Goal: Information Seeking & Learning: Learn about a topic

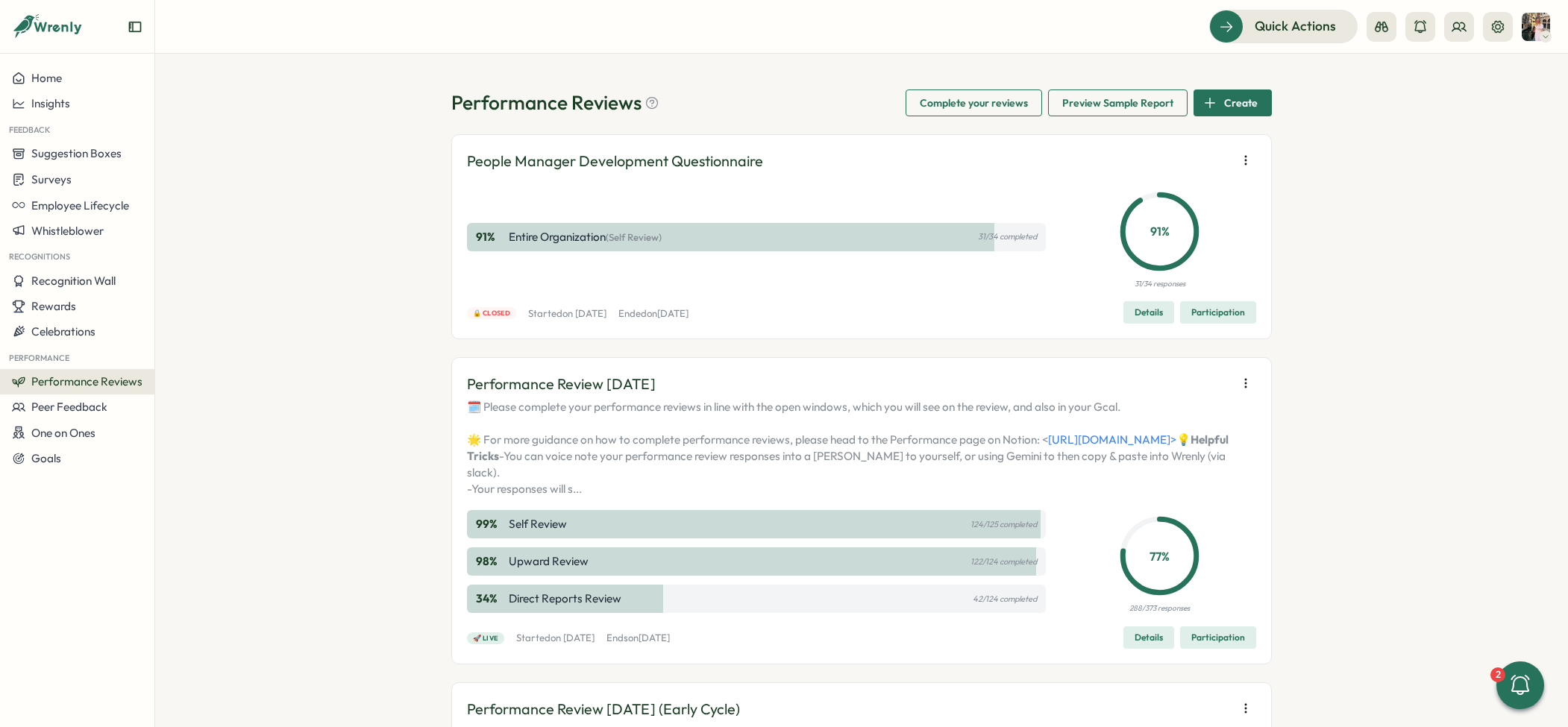
click at [1211, 649] on span "Participation" at bounding box center [1218, 638] width 54 height 21
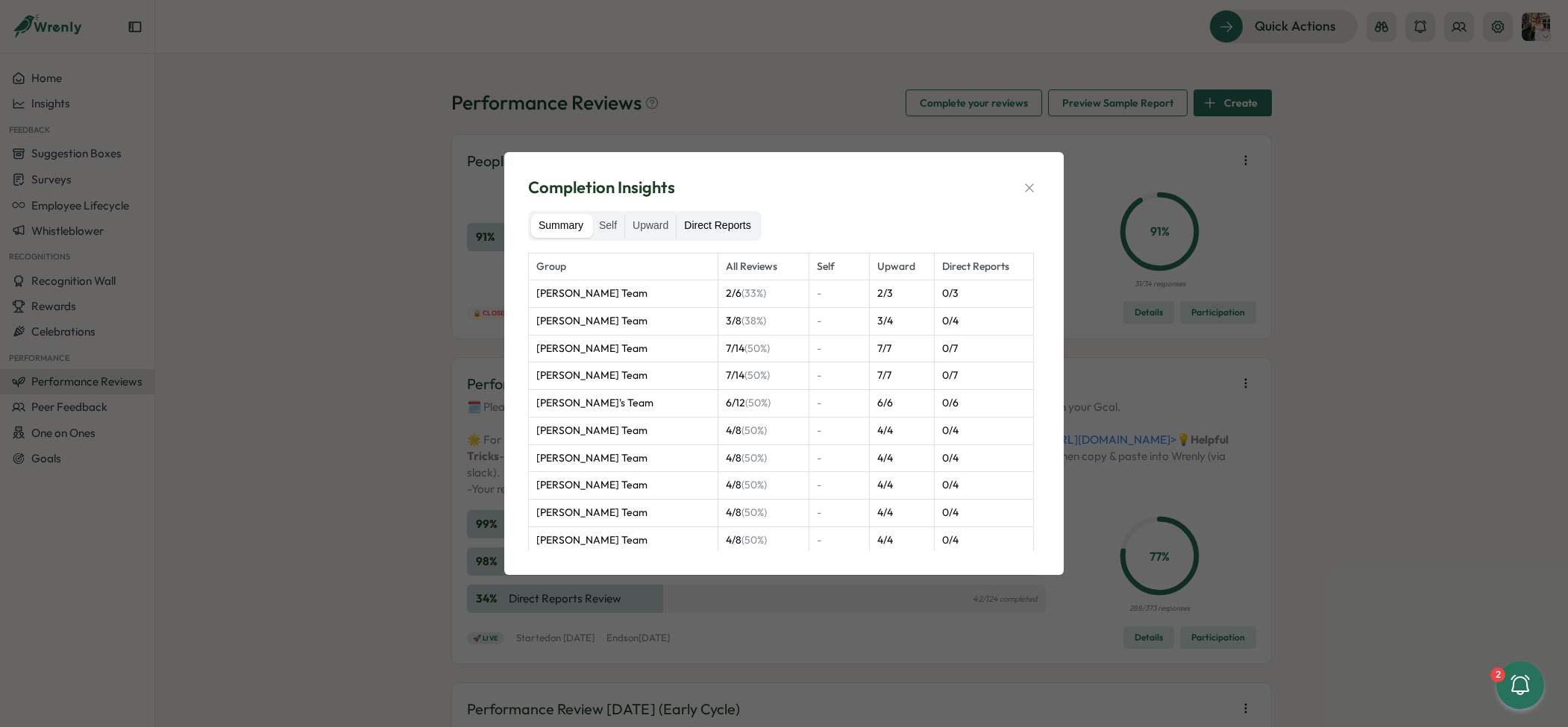
click at [756, 222] on label "Direct Reports" at bounding box center [717, 226] width 81 height 24
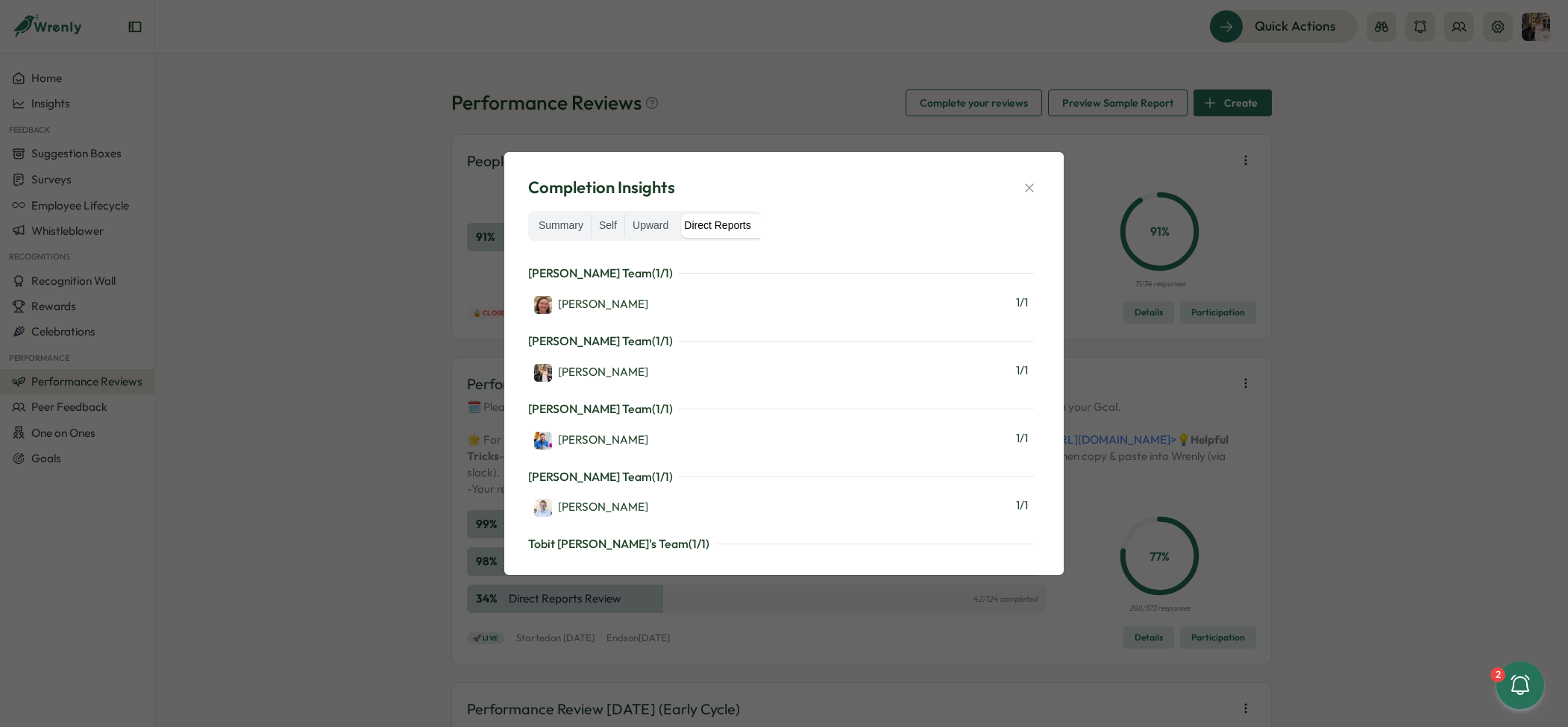
scroll to position [2534, 0]
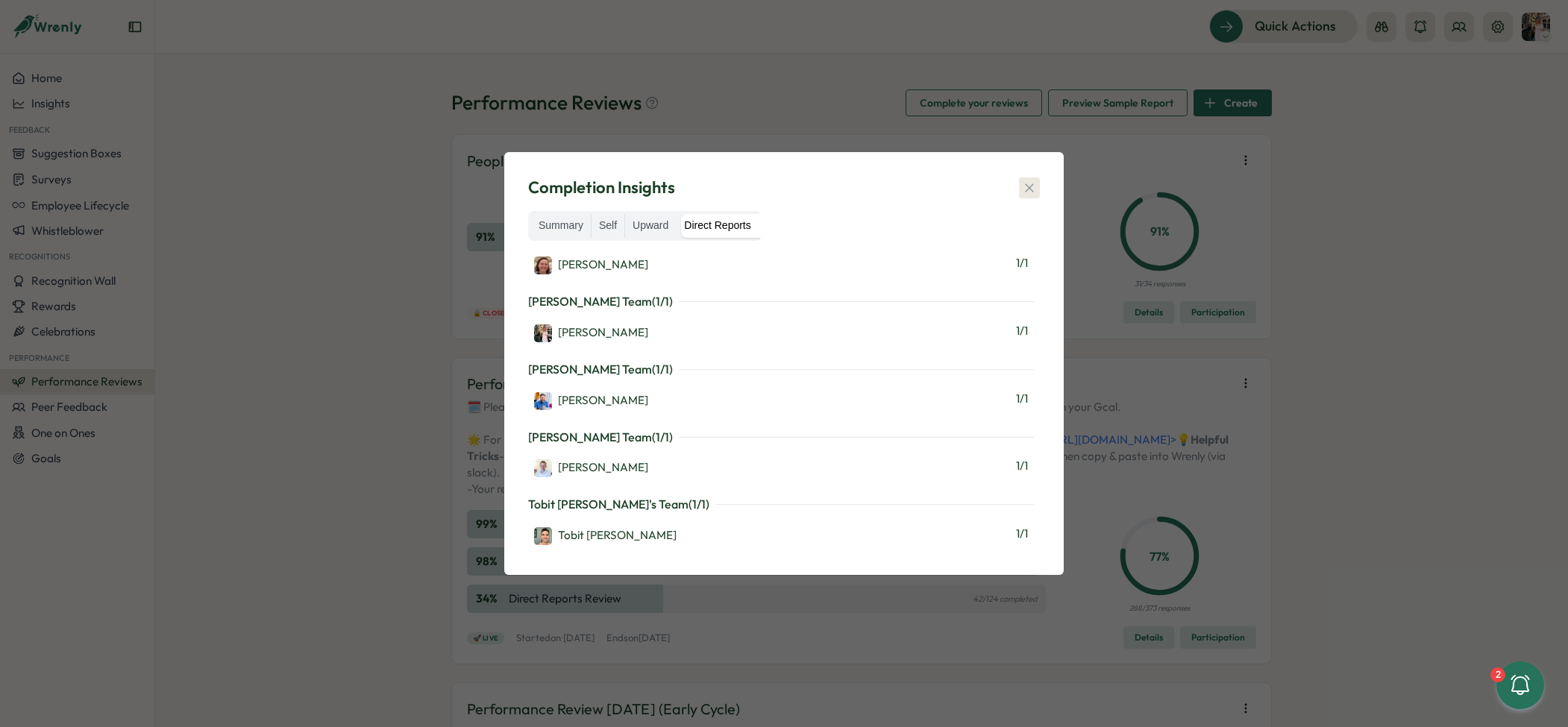
click at [1025, 193] on icon "button" at bounding box center [1029, 188] width 15 height 15
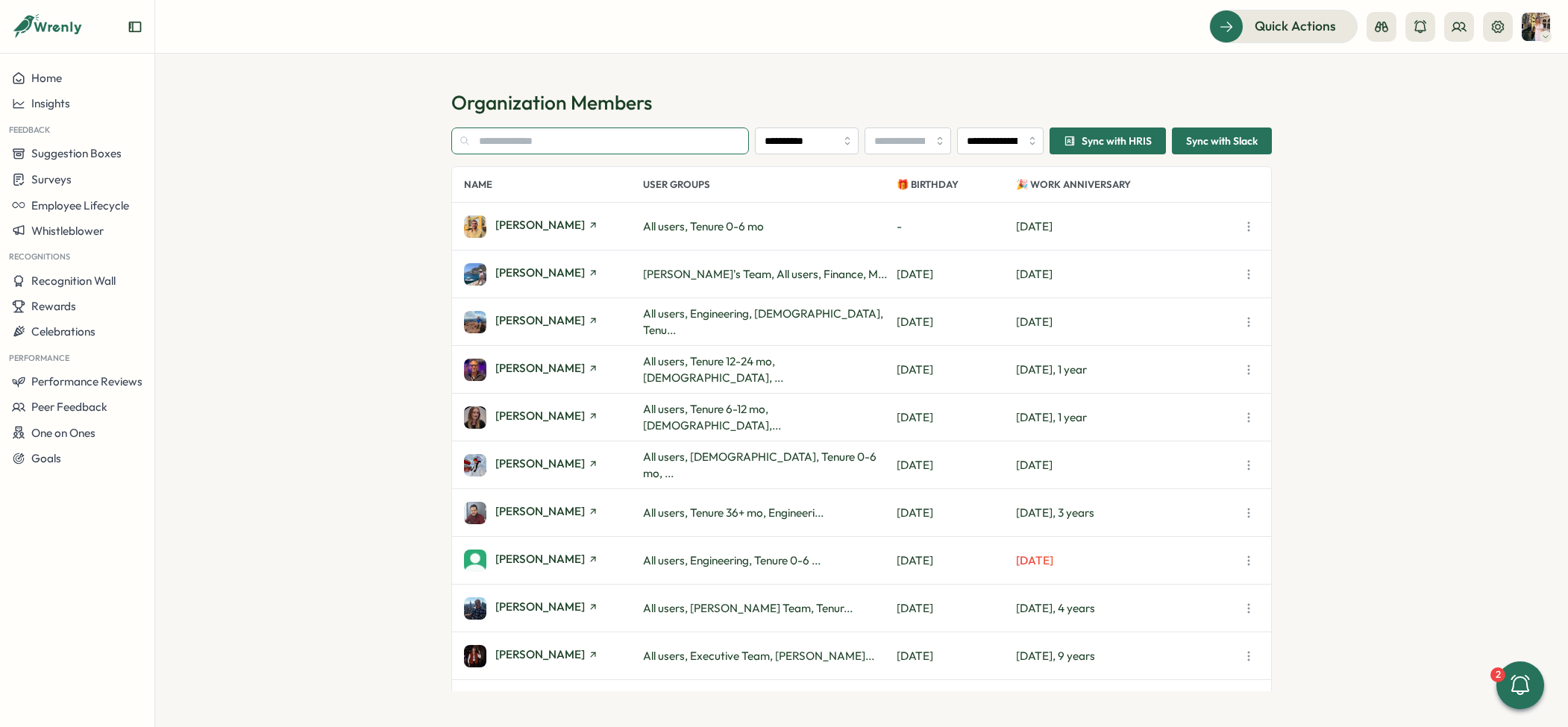
click at [495, 143] on input "text" at bounding box center [600, 141] width 298 height 27
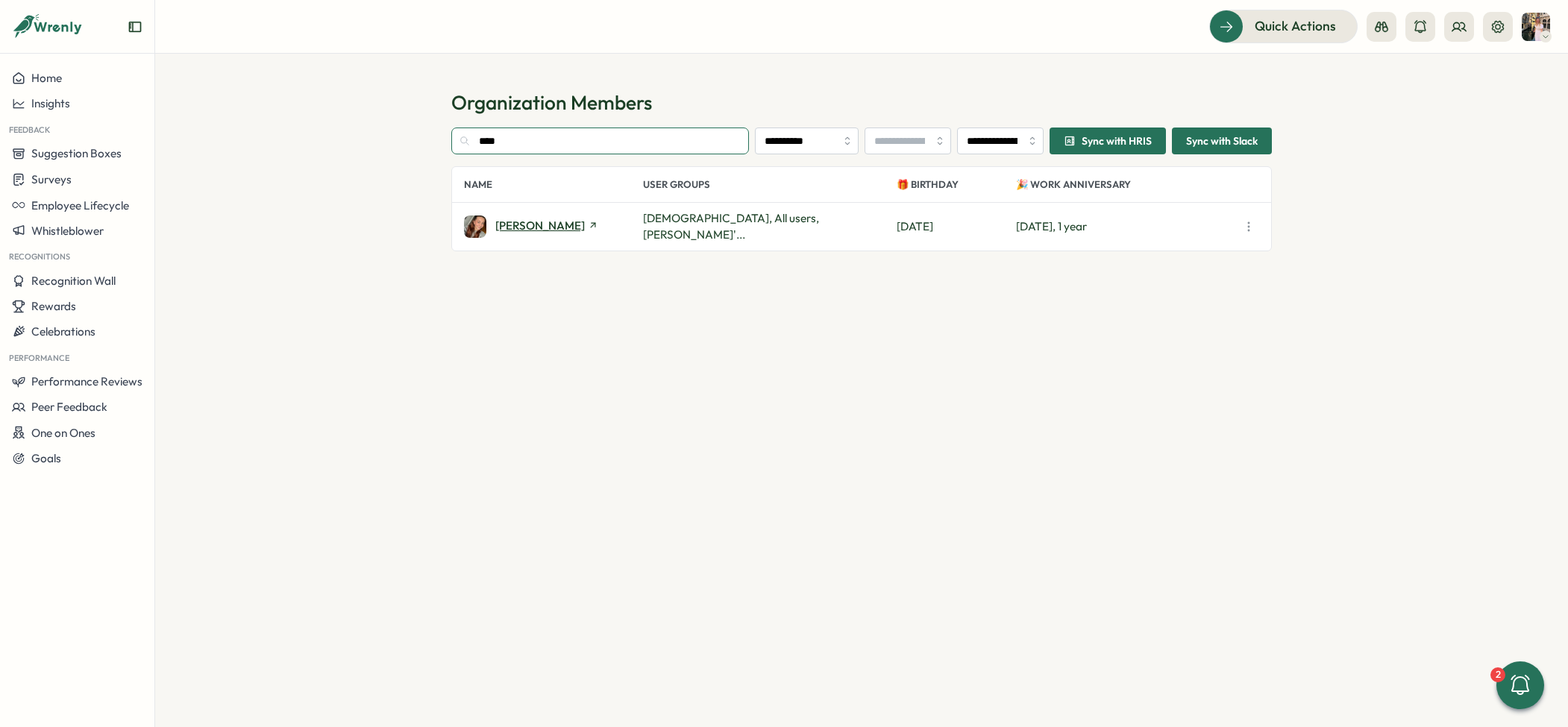
type input "****"
click at [520, 223] on span "[PERSON_NAME]" at bounding box center [540, 225] width 90 height 11
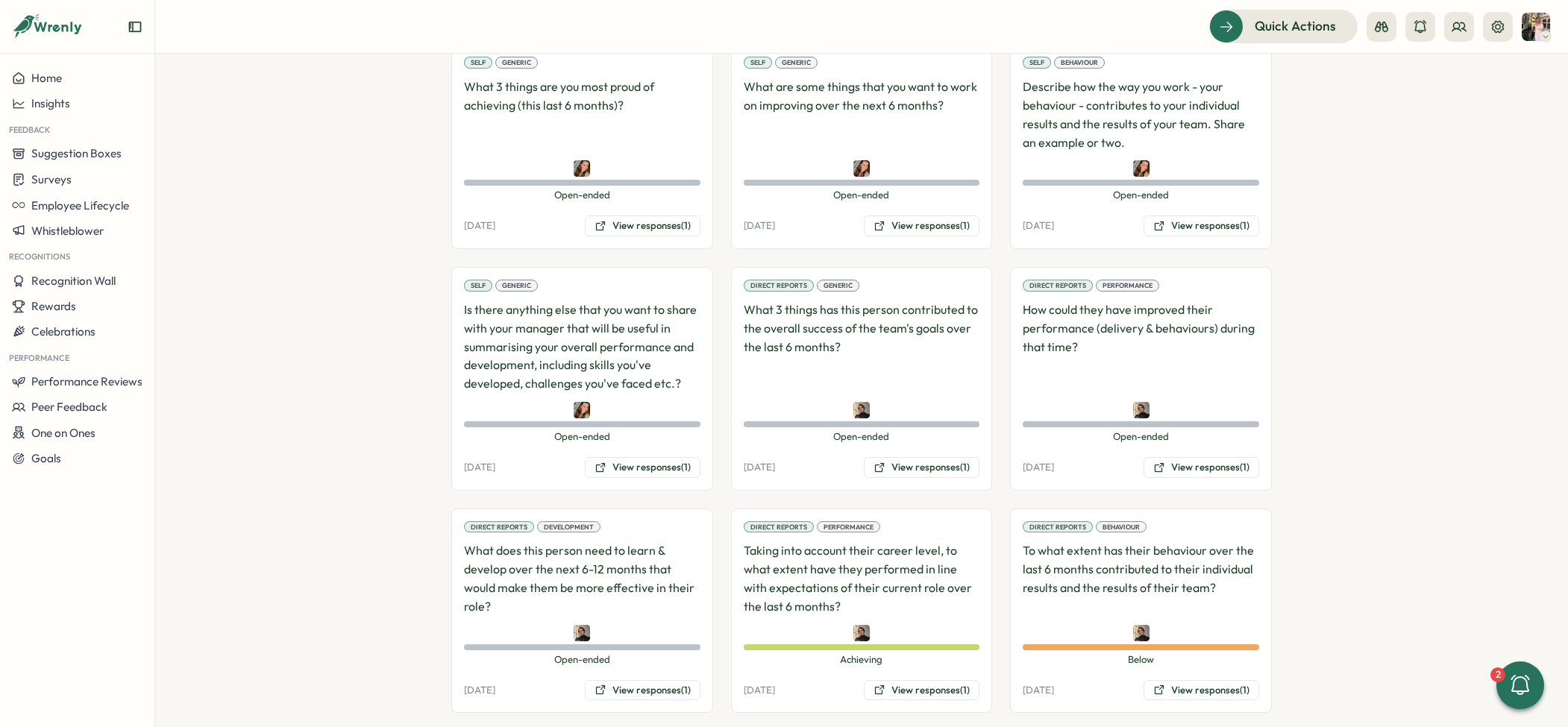
scroll to position [894, 0]
click at [645, 216] on button "View responses (1)" at bounding box center [642, 227] width 115 height 21
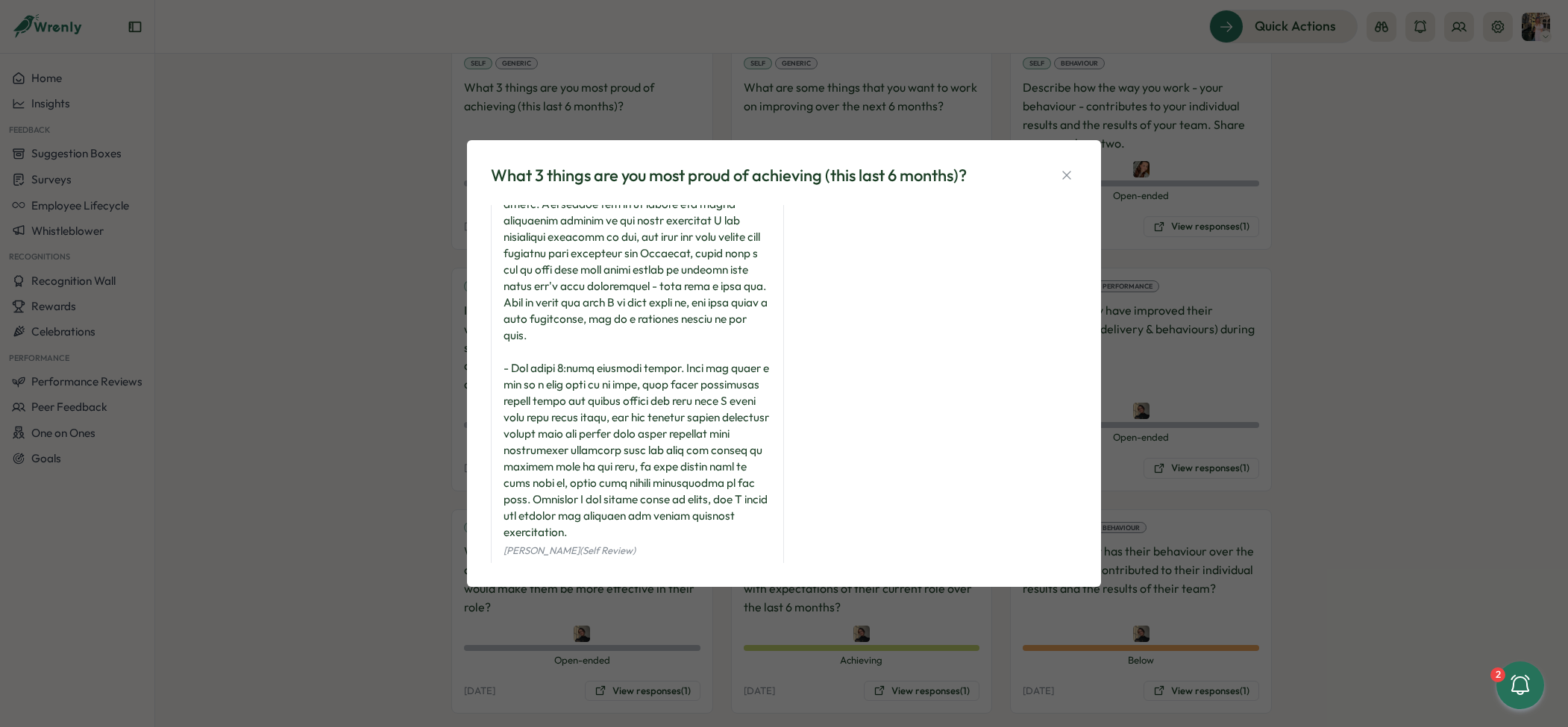
scroll to position [382, 0]
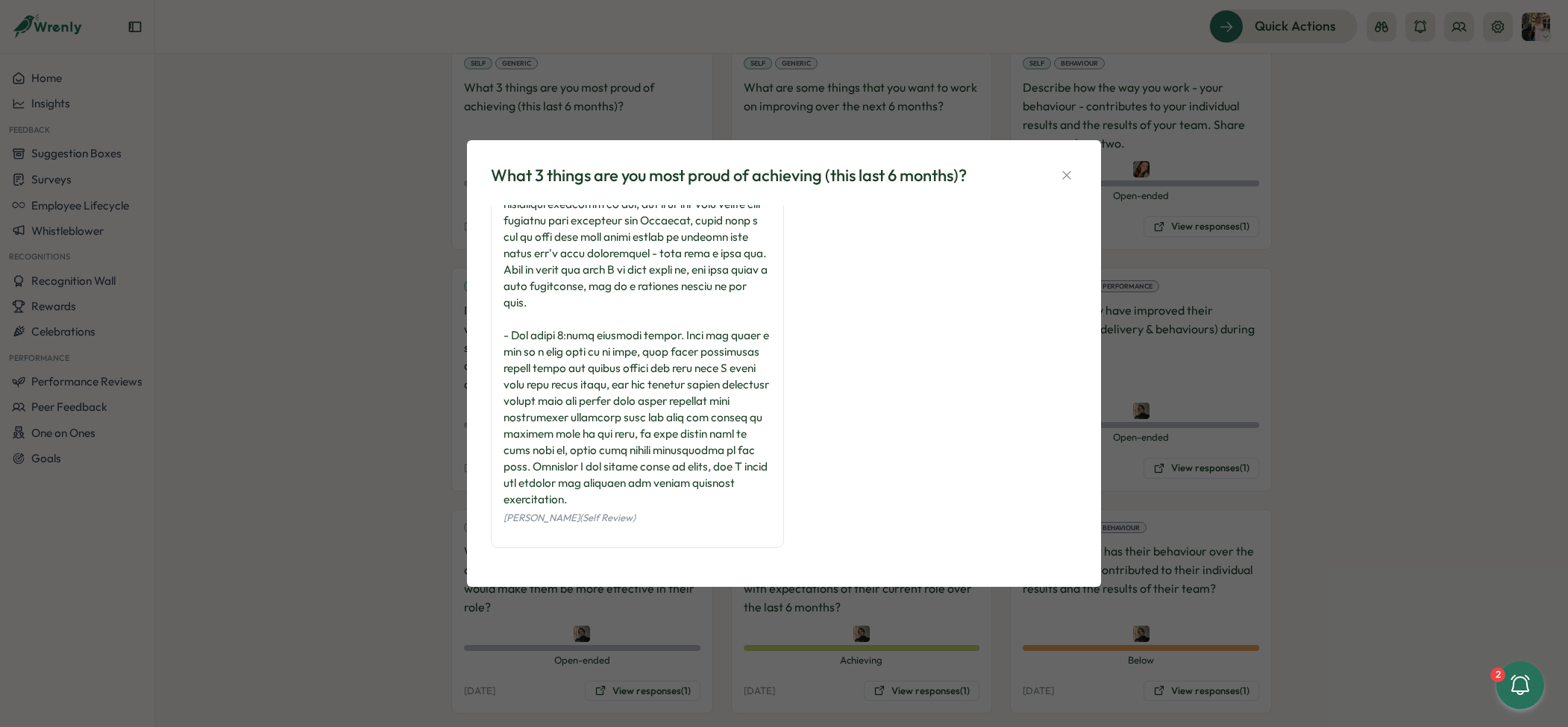
click at [1192, 388] on div "What 3 things are you most proud of achieving (this last 6 months)? [PERSON_NAM…" at bounding box center [784, 364] width 1568 height 727
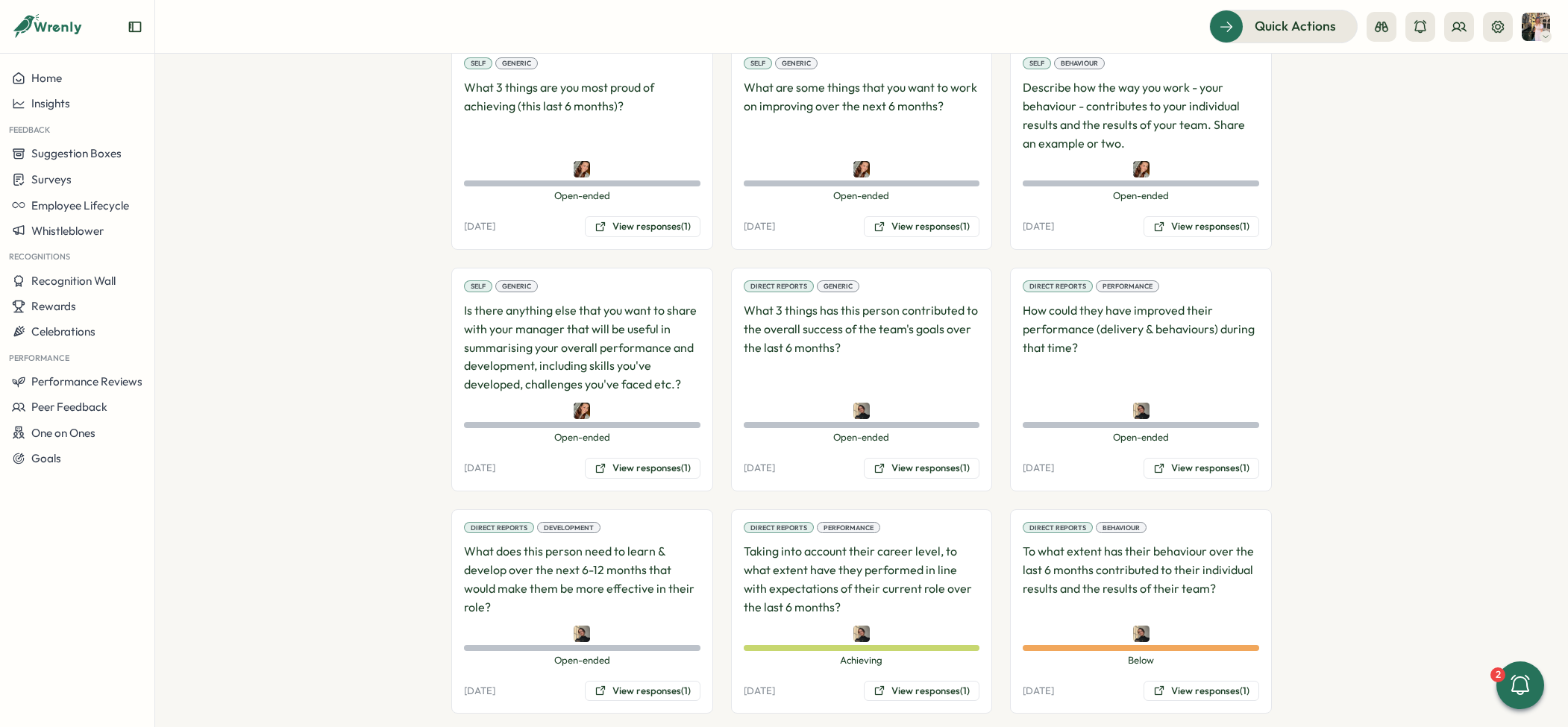
click at [922, 228] on div "Self Generic What are some things that you want to work on improving over the n…" at bounding box center [861, 147] width 262 height 205
click at [922, 216] on button "View responses (1)" at bounding box center [921, 227] width 115 height 21
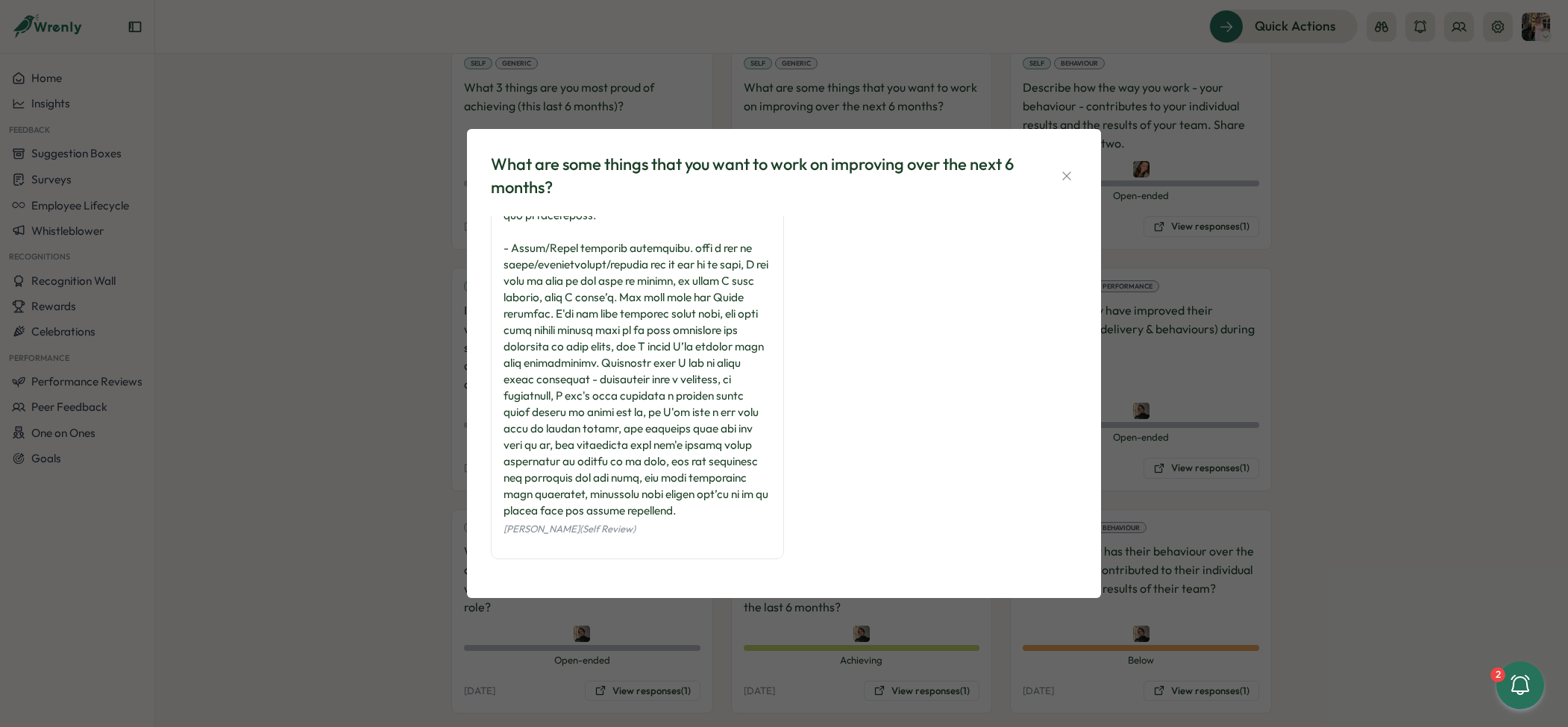
scroll to position [859, 0]
click at [1132, 367] on div "What are some things that you want to work on improving over the next 6 months?…" at bounding box center [784, 364] width 1568 height 727
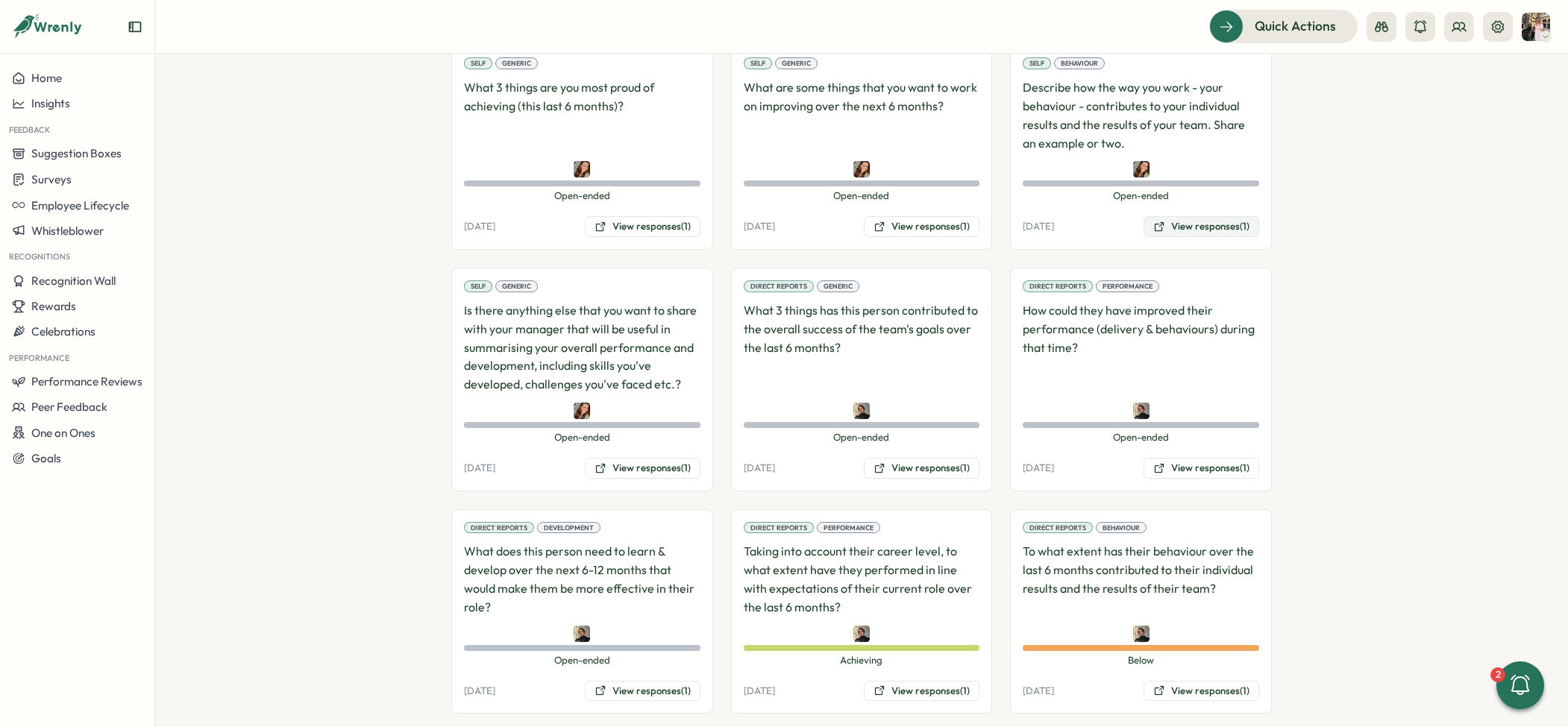
click at [1171, 216] on button "View responses (1)" at bounding box center [1201, 227] width 115 height 21
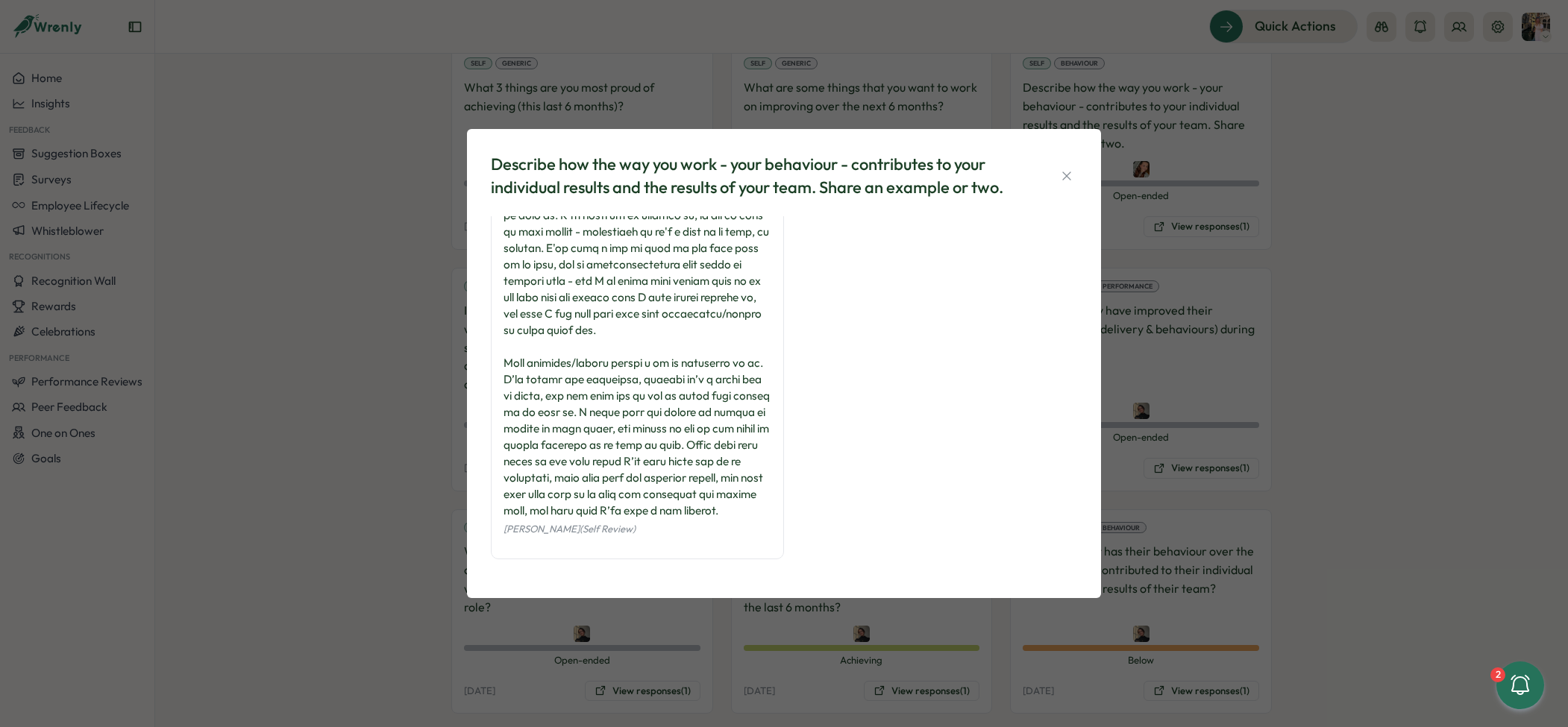
scroll to position [563, 0]
click at [1281, 385] on div "Describe how the way you work - your behaviour - contributes to your individual…" at bounding box center [784, 364] width 1568 height 727
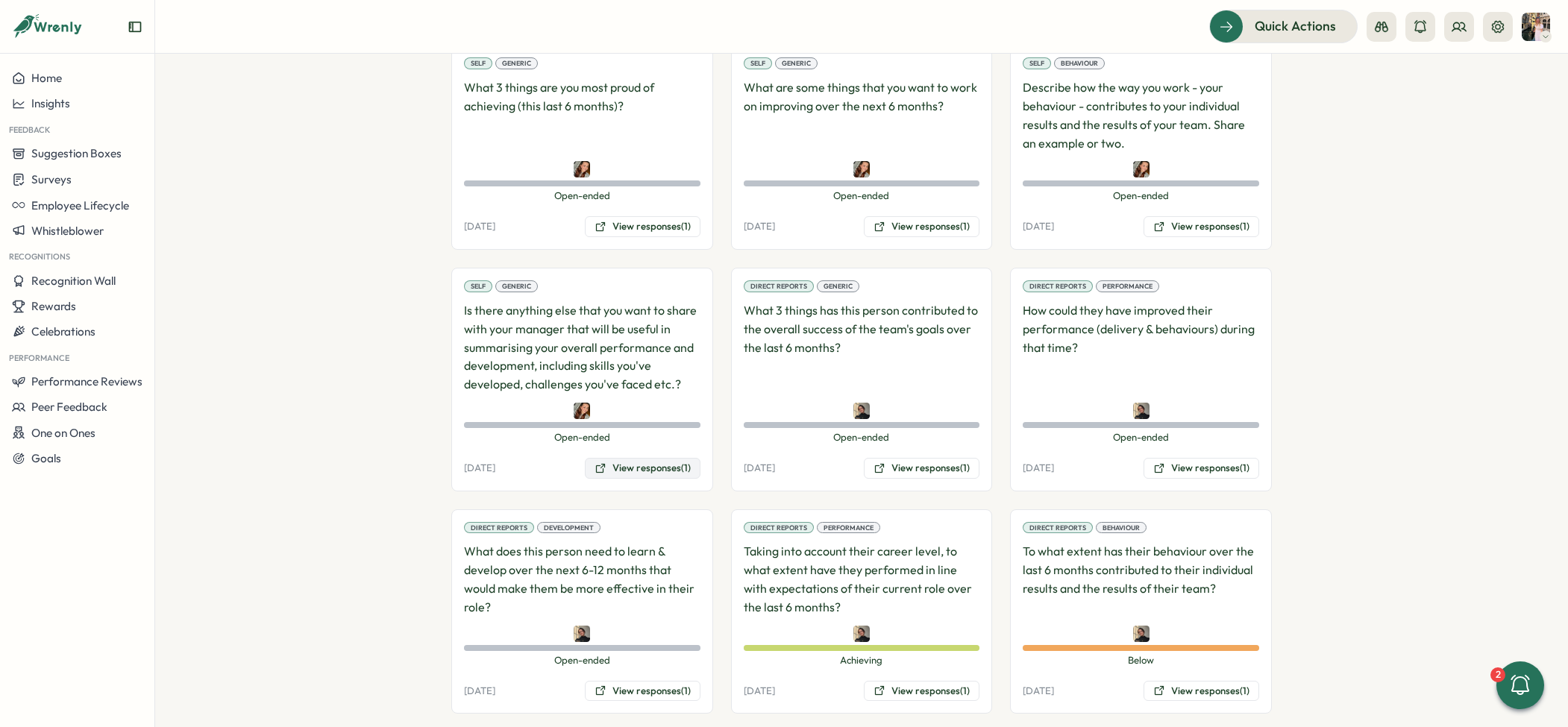
click at [650, 458] on button "View responses (1)" at bounding box center [642, 468] width 115 height 21
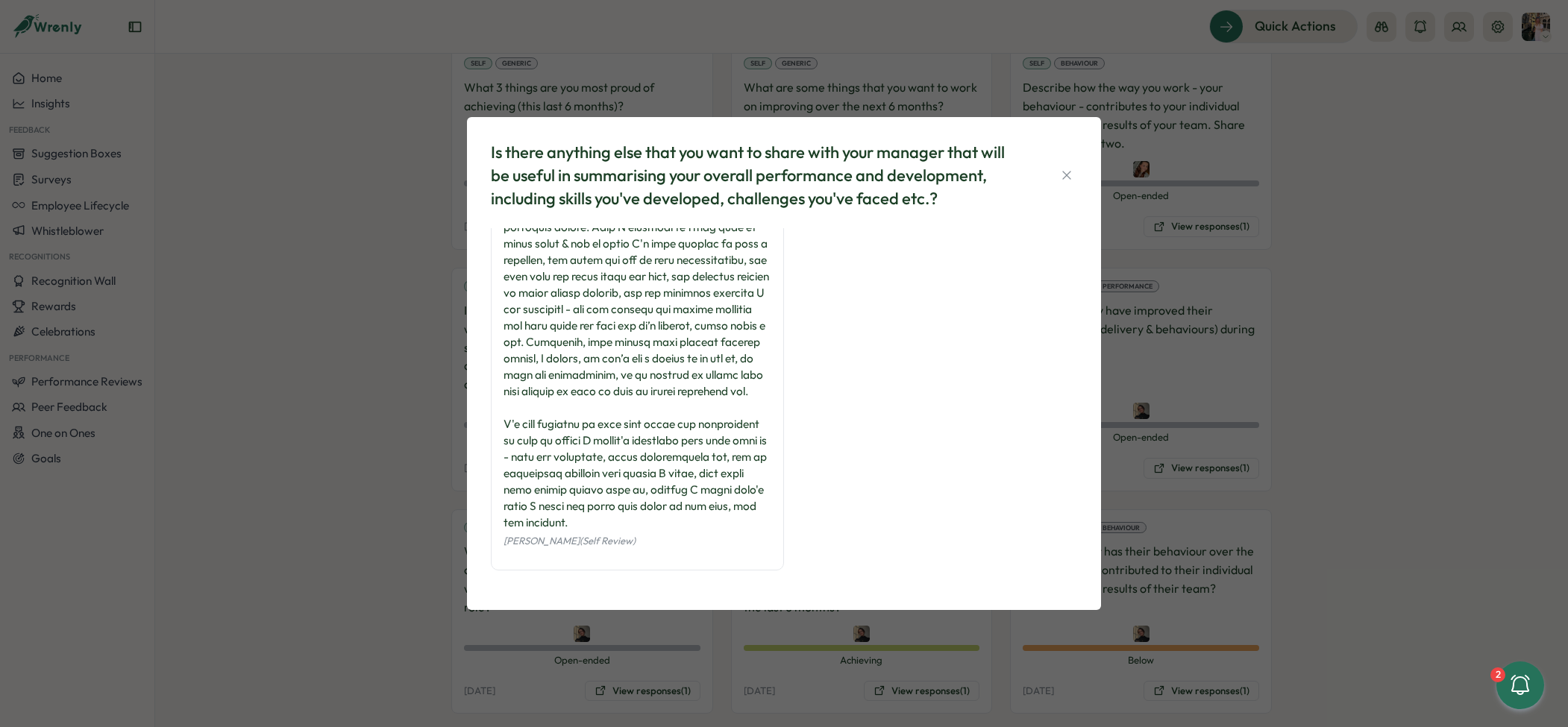
scroll to position [842, 0]
click at [1175, 287] on div "Is there anything else that you want to share with your manager that will be us…" at bounding box center [784, 364] width 1568 height 727
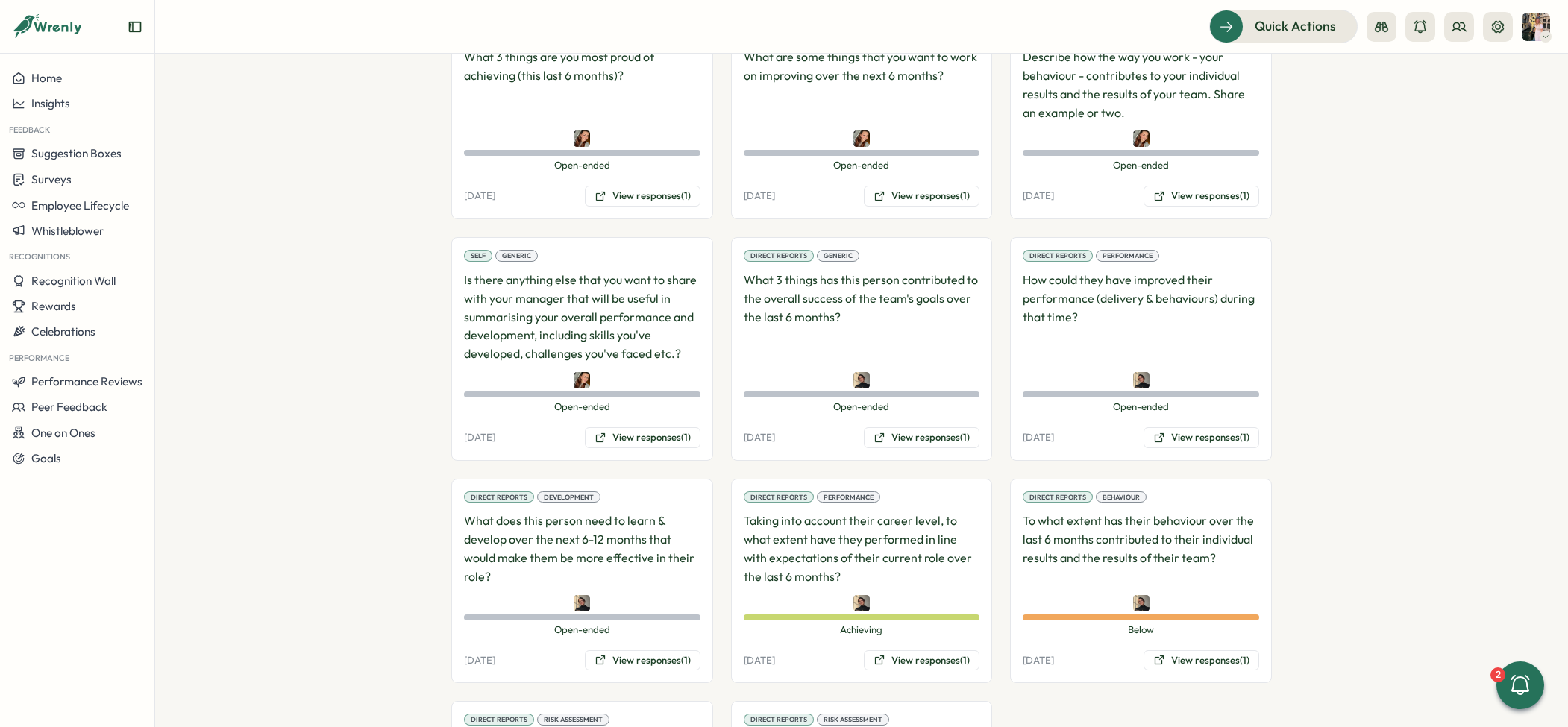
scroll to position [928, 0]
click at [934, 425] on button "View responses (1)" at bounding box center [921, 435] width 115 height 21
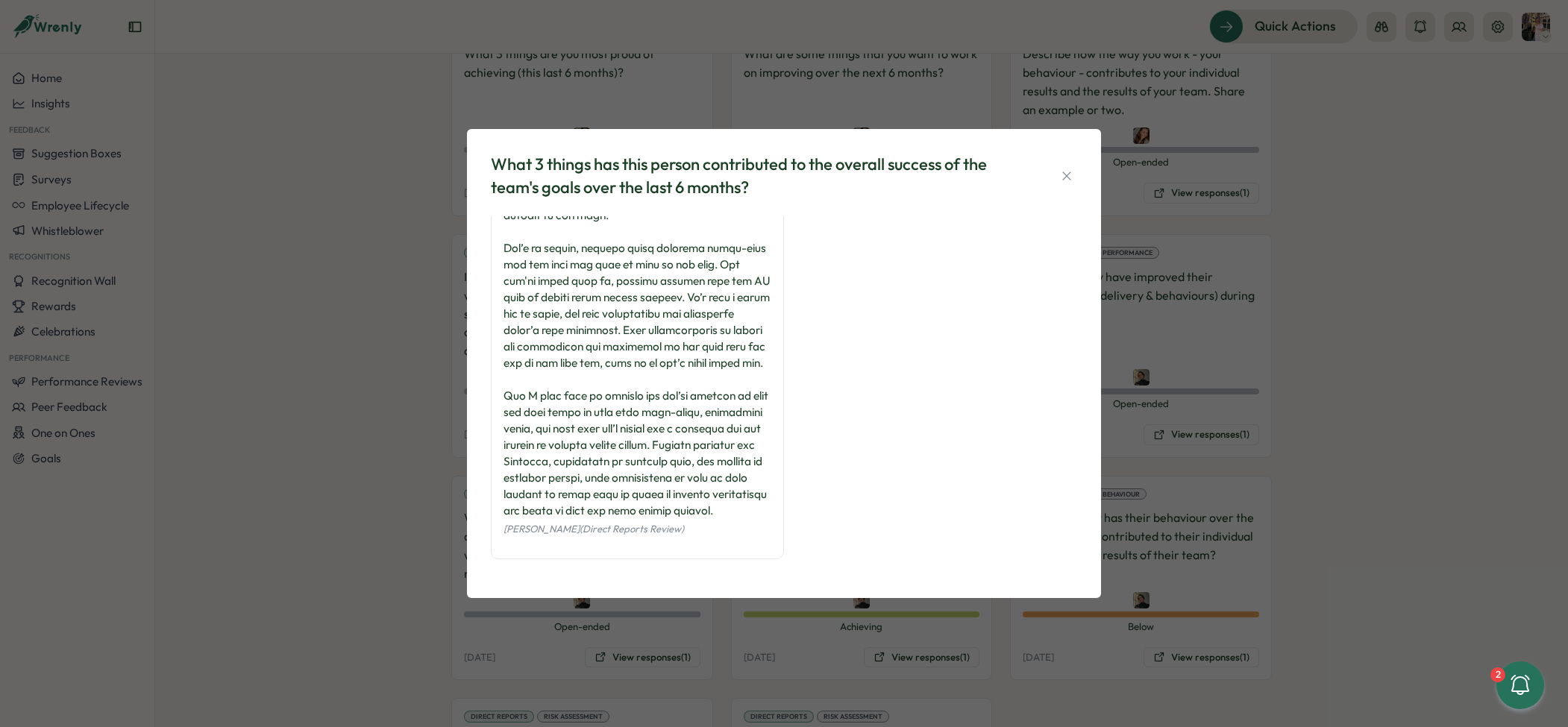
scroll to position [186, 0]
click at [1207, 289] on div "What 3 things has this person contributed to the overall success of the team's …" at bounding box center [784, 364] width 1568 height 727
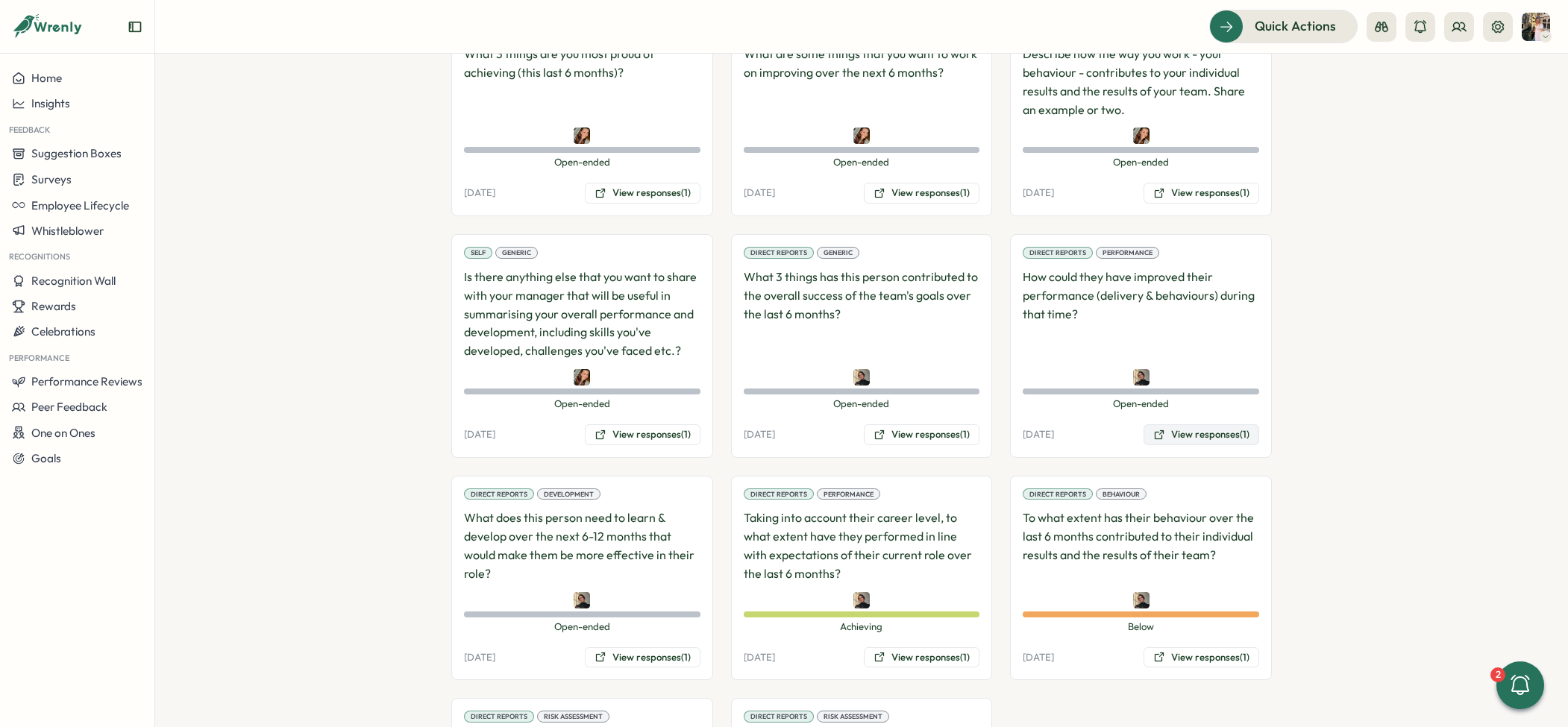
click at [1172, 425] on button "View responses (1)" at bounding box center [1201, 435] width 115 height 21
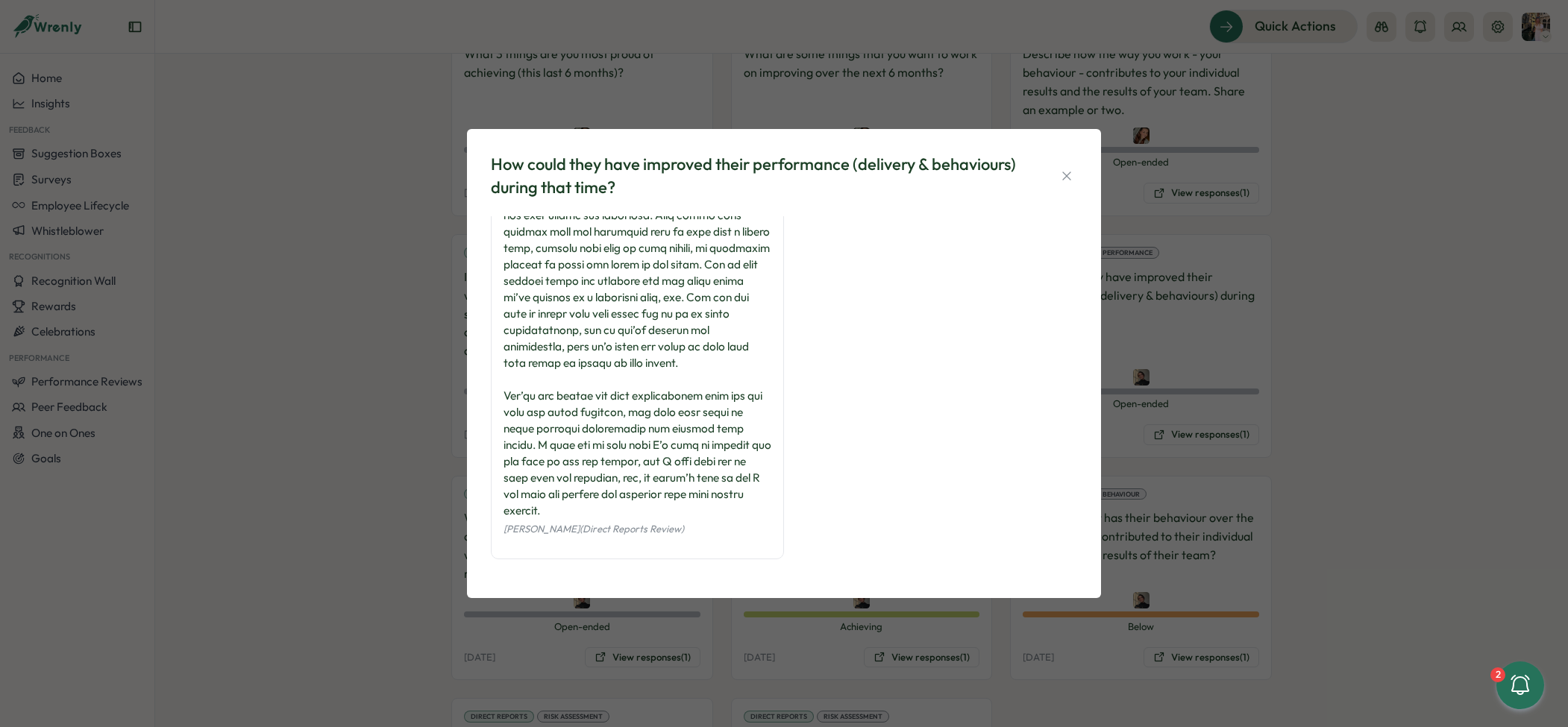
scroll to position [284, 0]
click at [1192, 287] on div "How could they have improved their performance (delivery & behaviours) during t…" at bounding box center [784, 364] width 1568 height 727
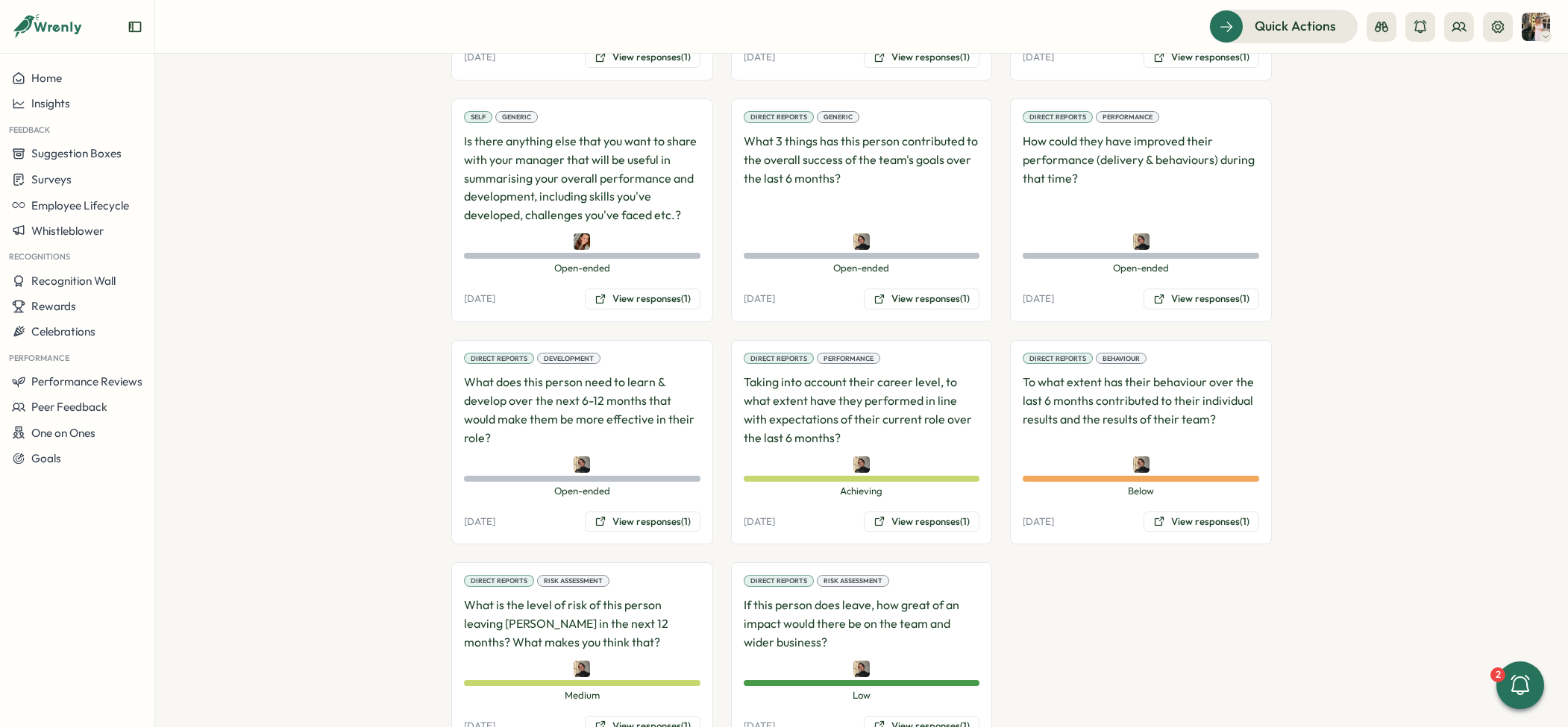
scroll to position [1104, 0]
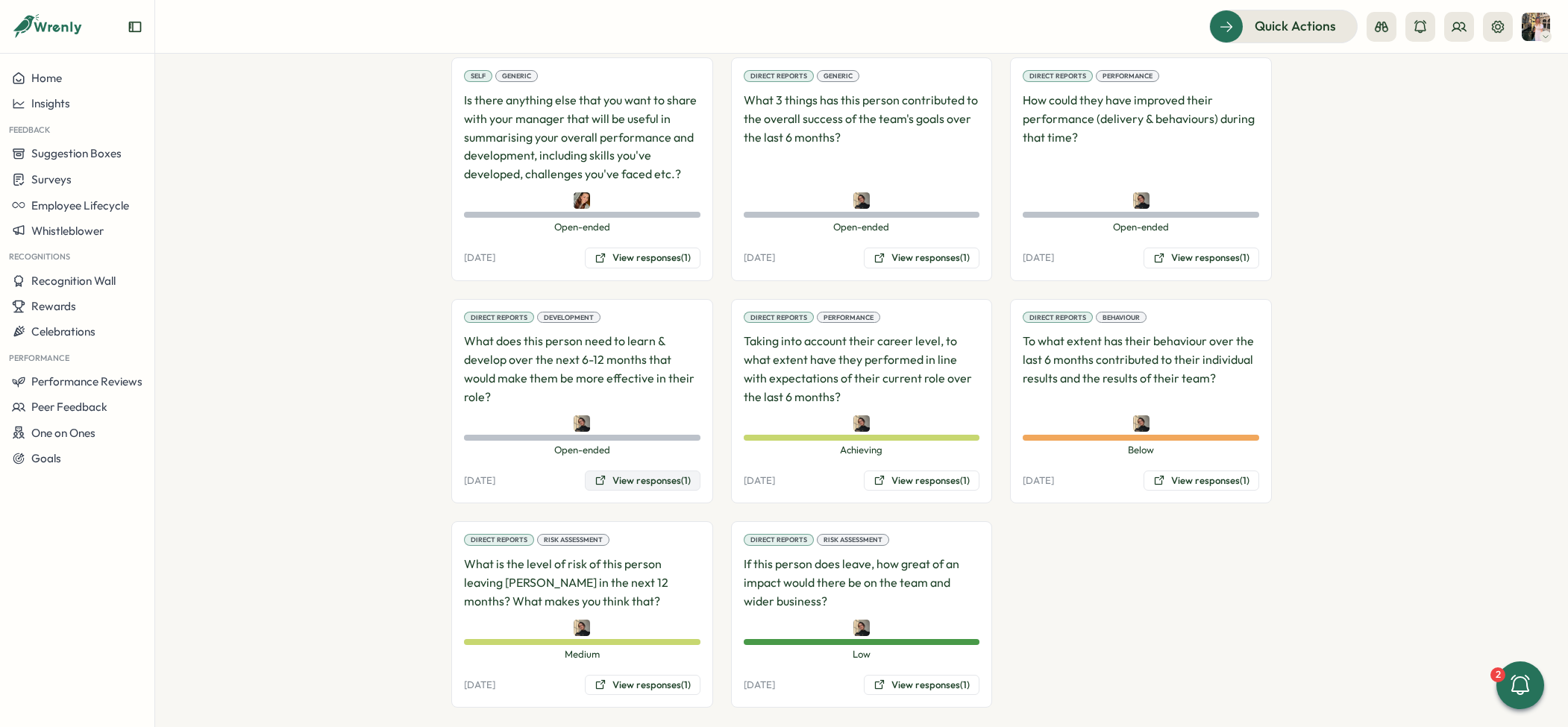
click at [643, 471] on button "View responses (1)" at bounding box center [642, 481] width 115 height 21
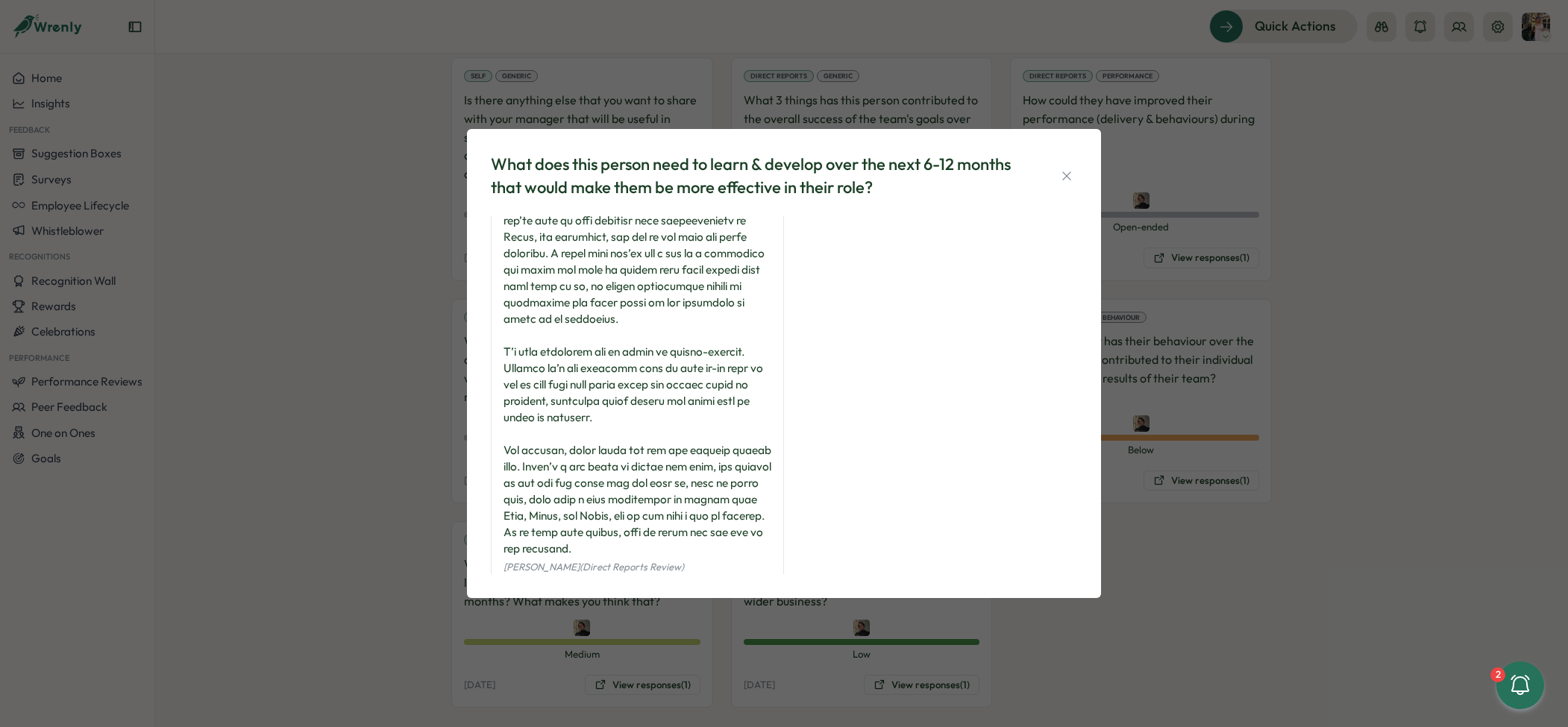
scroll to position [268, 0]
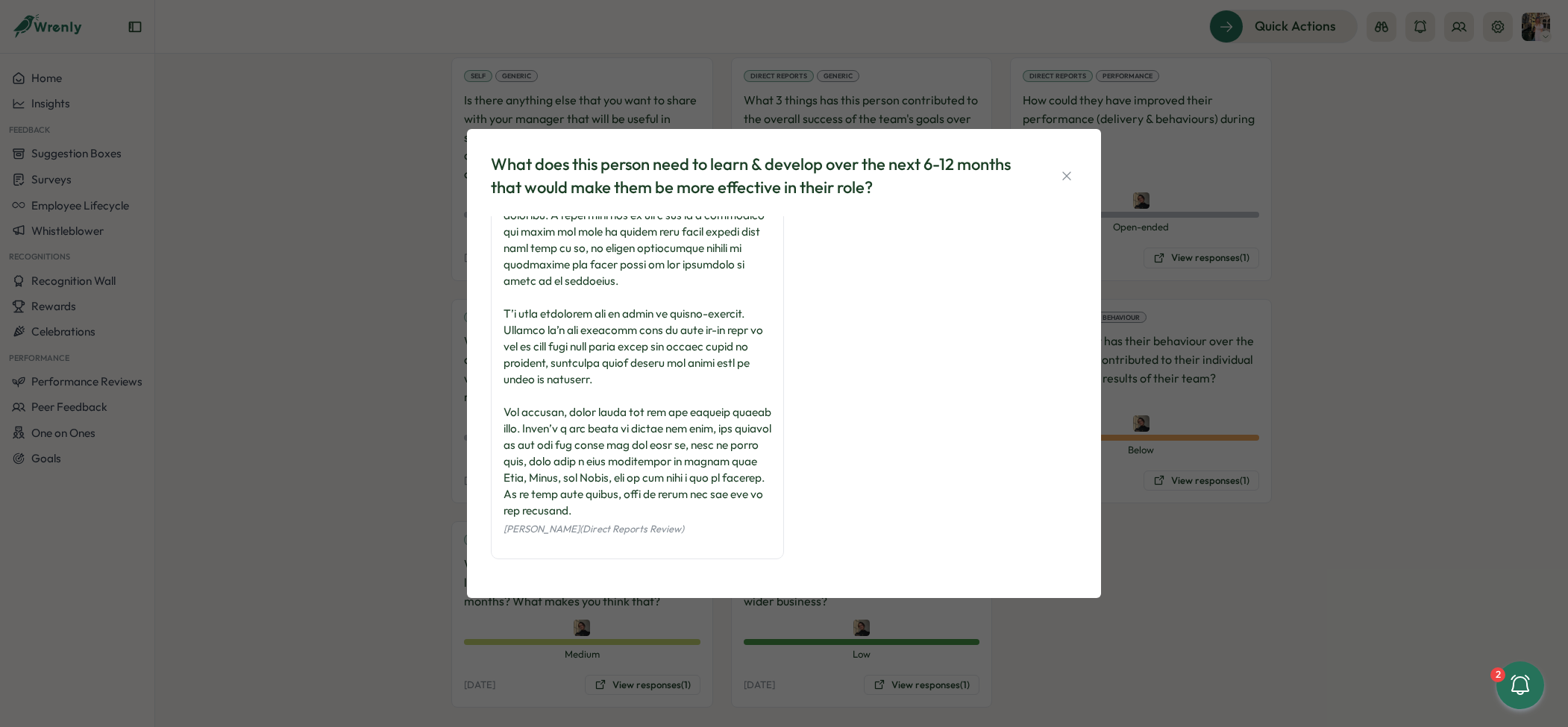
click at [1159, 477] on div "What does this person need to learn & develop over the next 6-12 months that wo…" at bounding box center [784, 364] width 1568 height 727
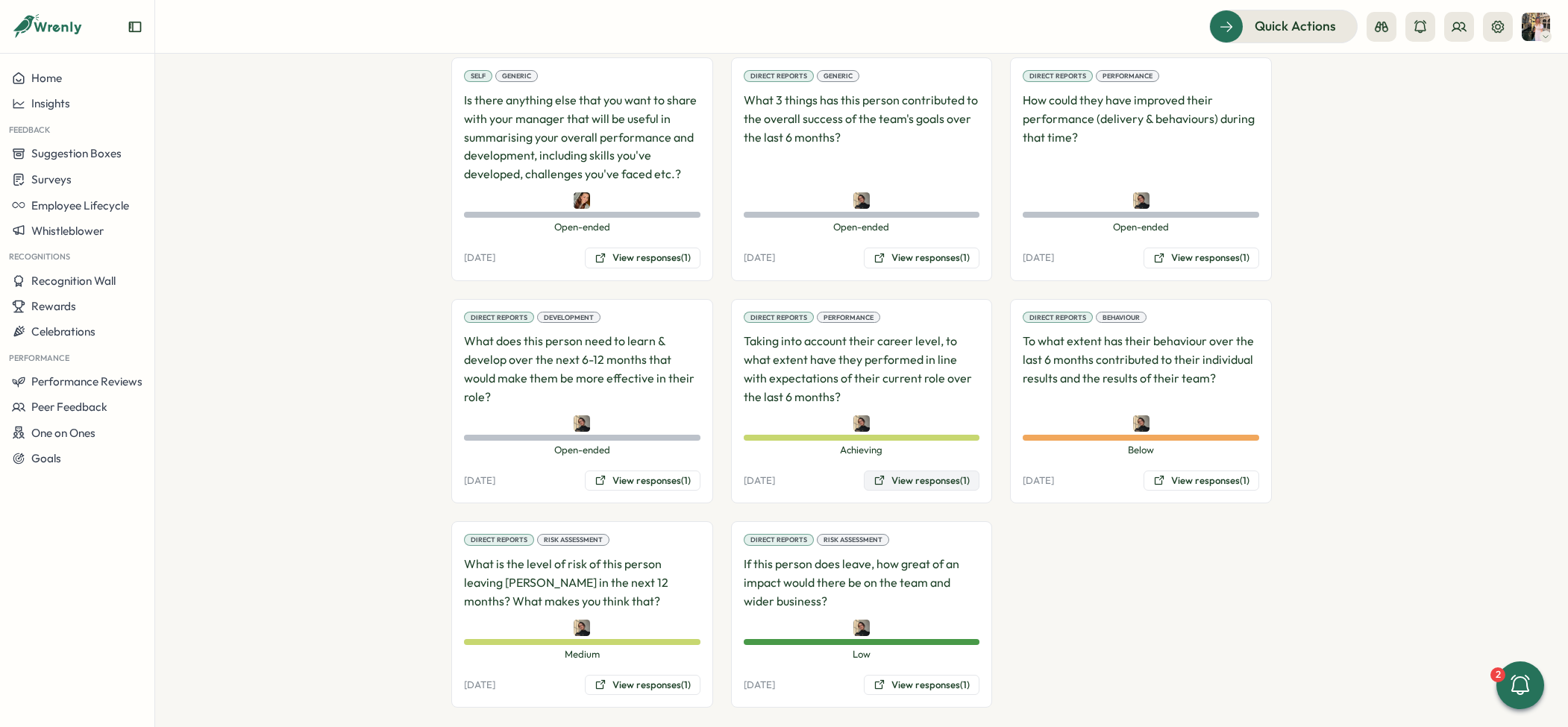
click at [961, 471] on button "View responses (1)" at bounding box center [921, 481] width 115 height 21
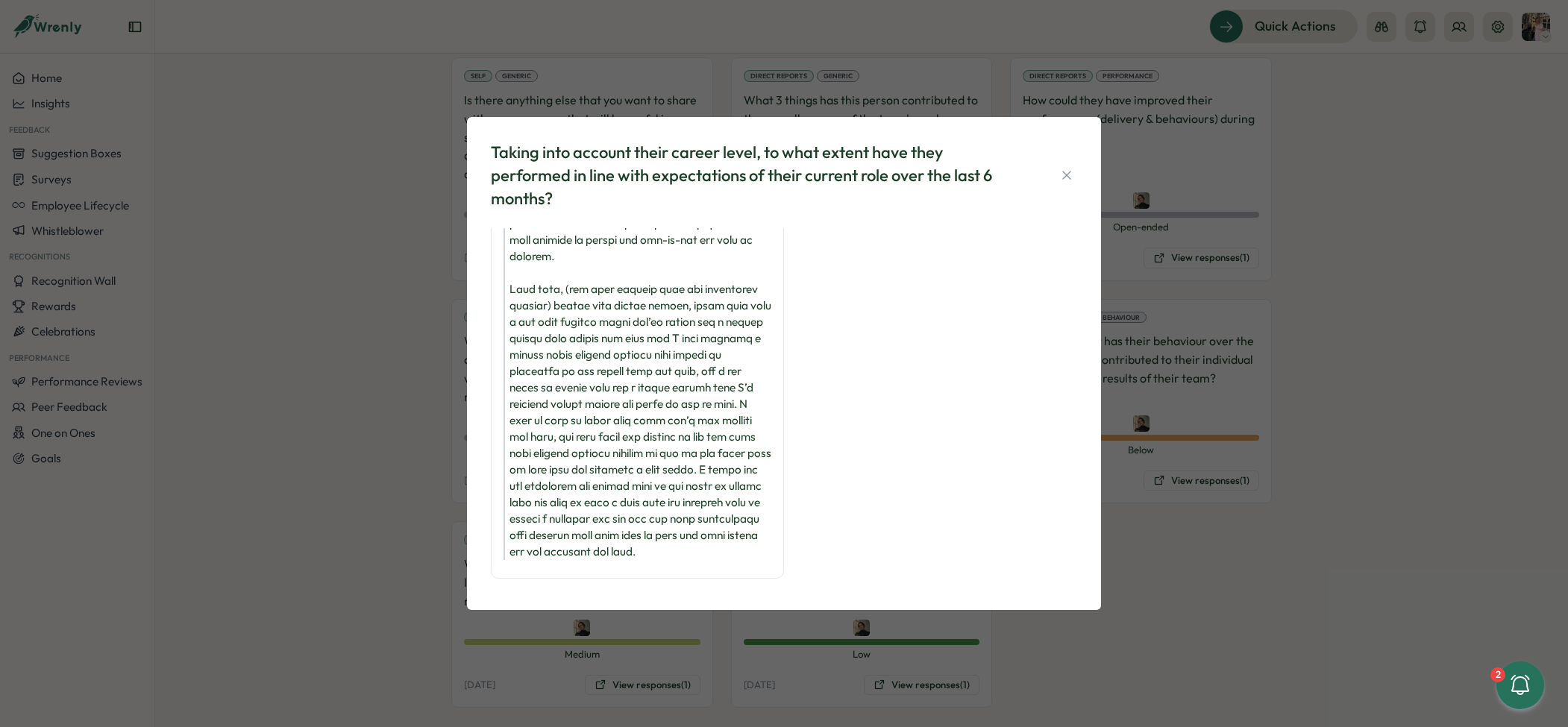
scroll to position [142, 0]
click at [1186, 544] on div "Taking into account their career level, to what extent have they performed in l…" at bounding box center [784, 364] width 1568 height 727
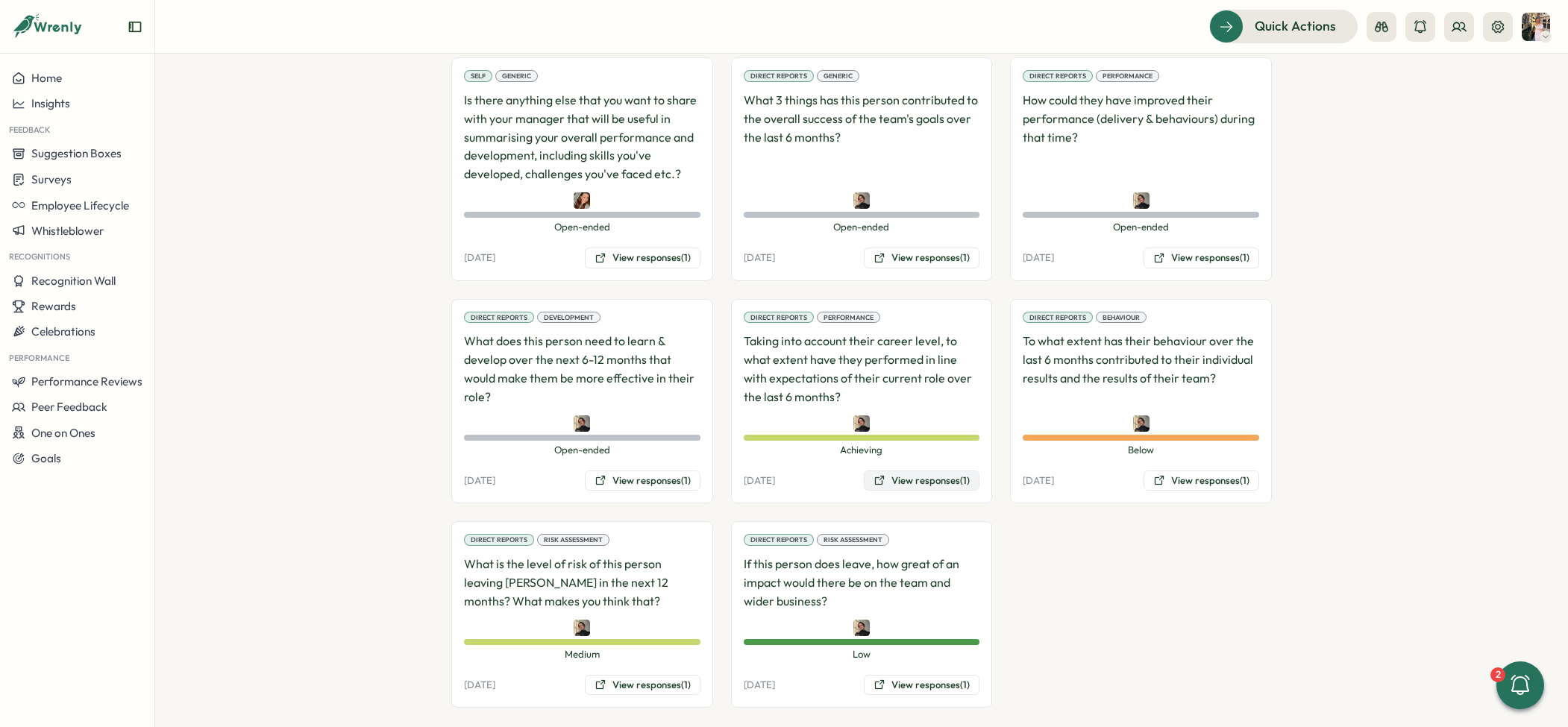
click at [939, 471] on button "View responses (1)" at bounding box center [921, 481] width 115 height 21
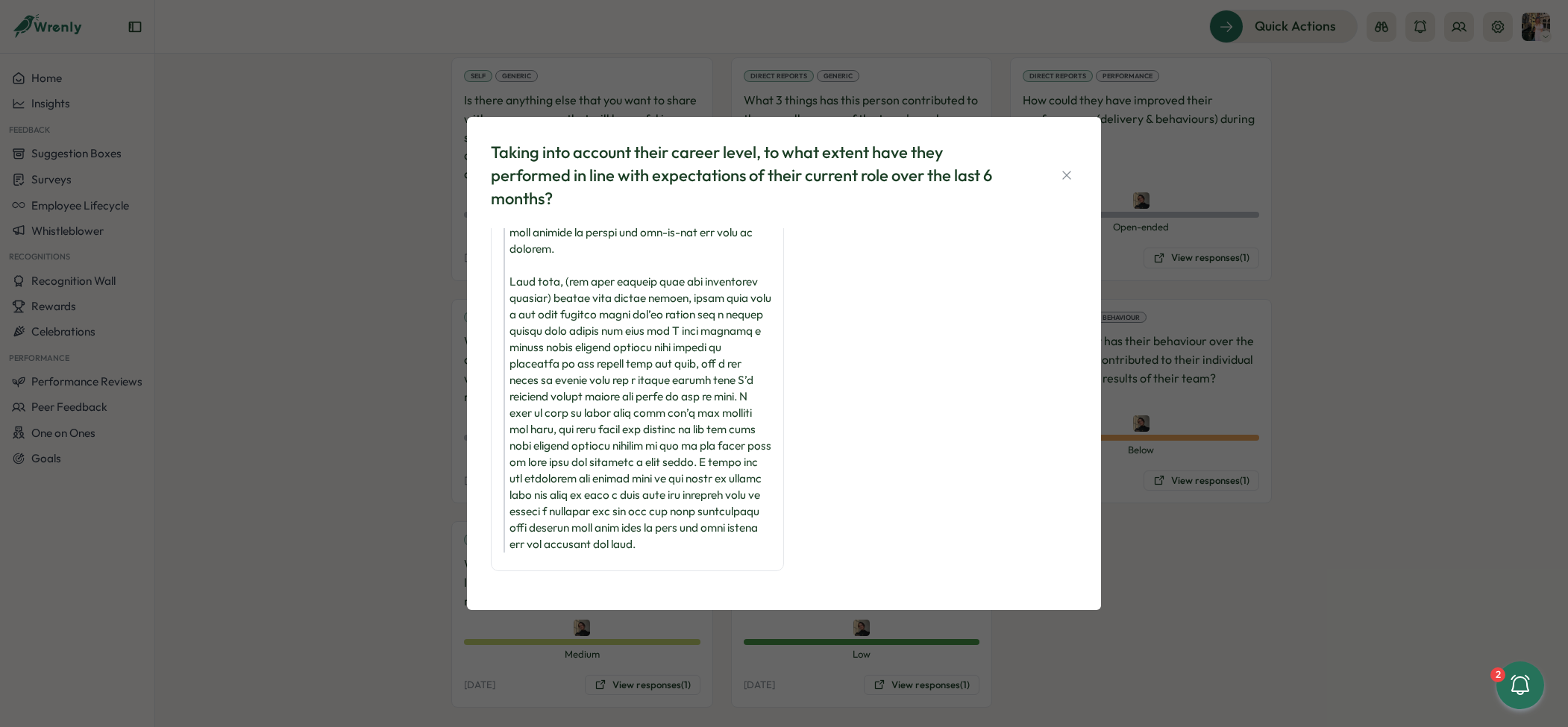
click at [1143, 481] on div "Taking into account their career level, to what extent have they performed in l…" at bounding box center [784, 364] width 1568 height 727
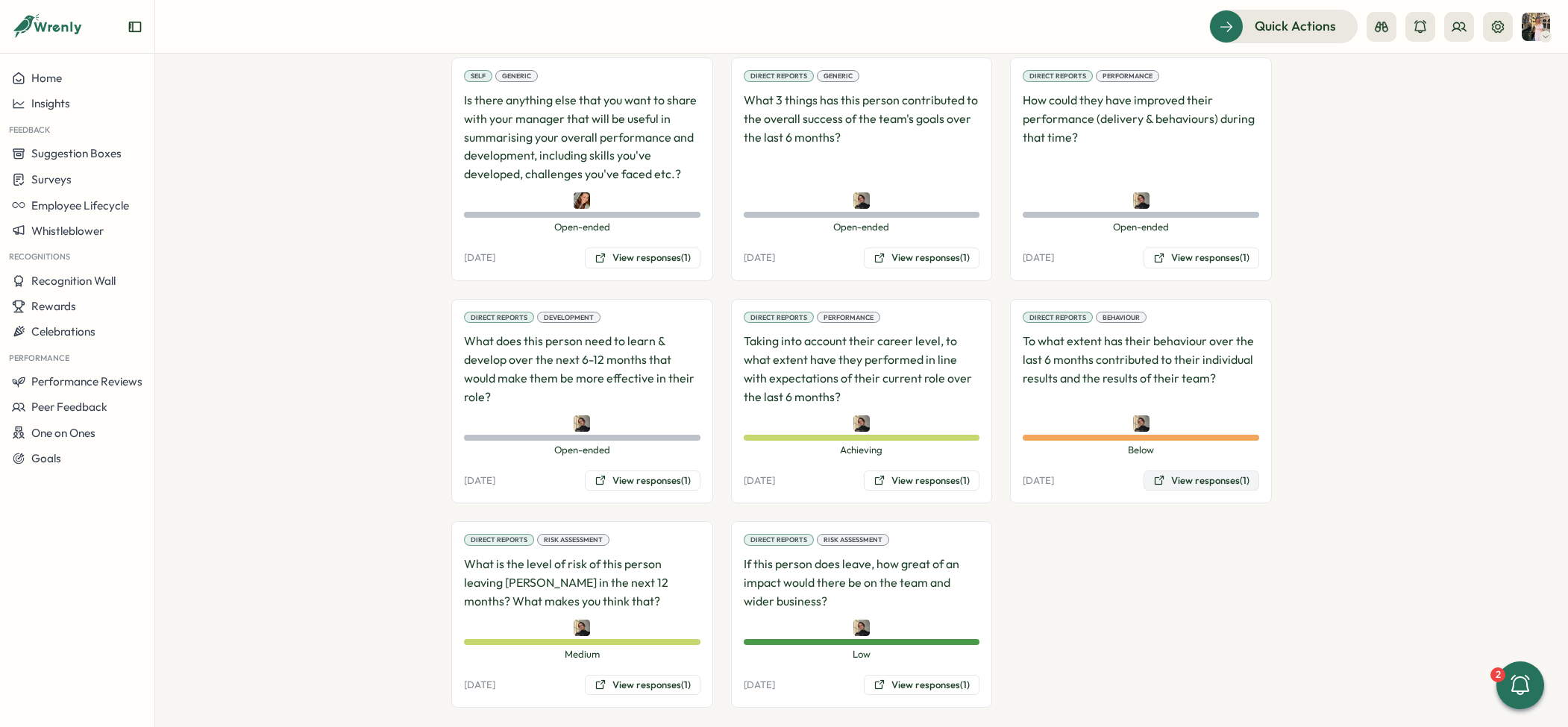
click at [1171, 471] on button "View responses (1)" at bounding box center [1201, 481] width 115 height 21
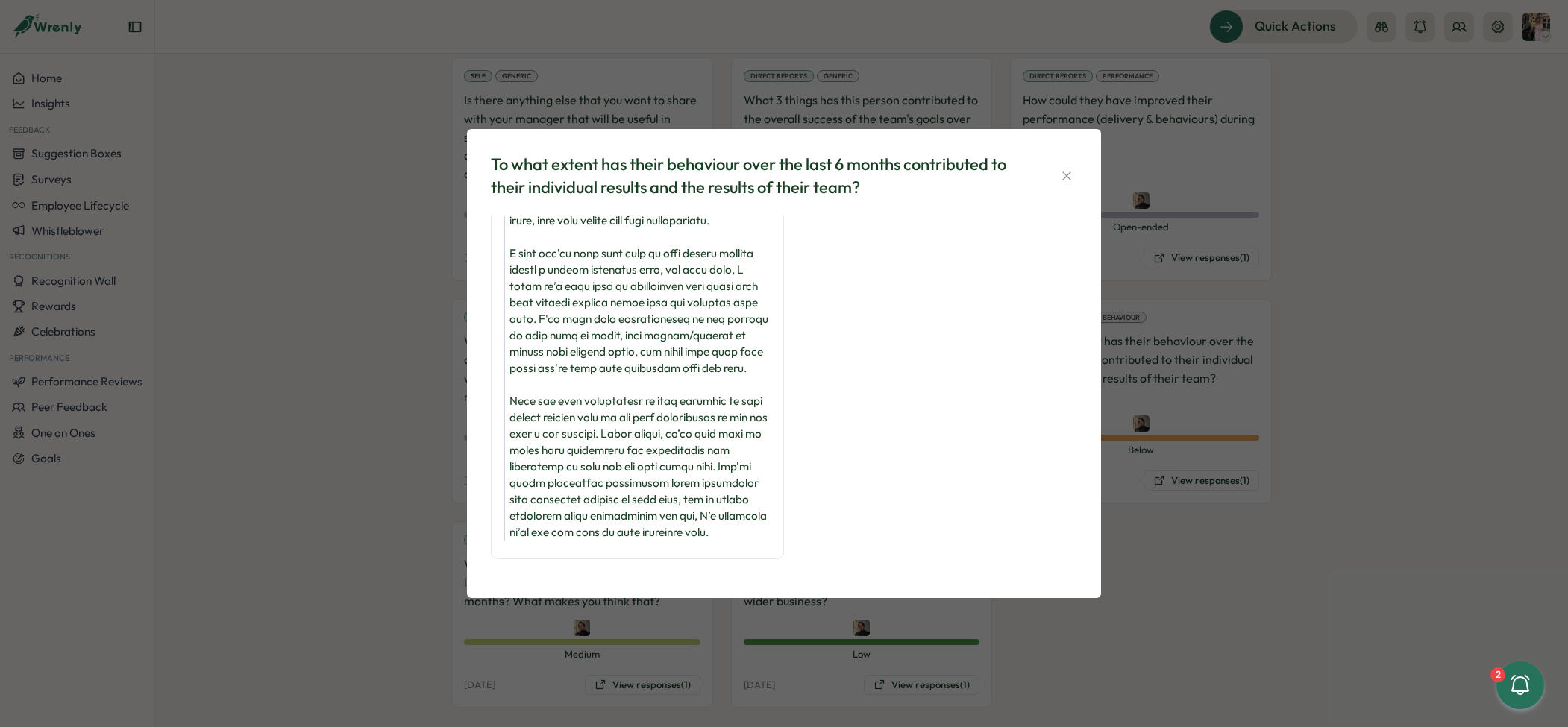
scroll to position [143, 0]
click at [1170, 501] on div "To what extent has their behaviour over the last 6 months contributed to their …" at bounding box center [784, 364] width 1568 height 727
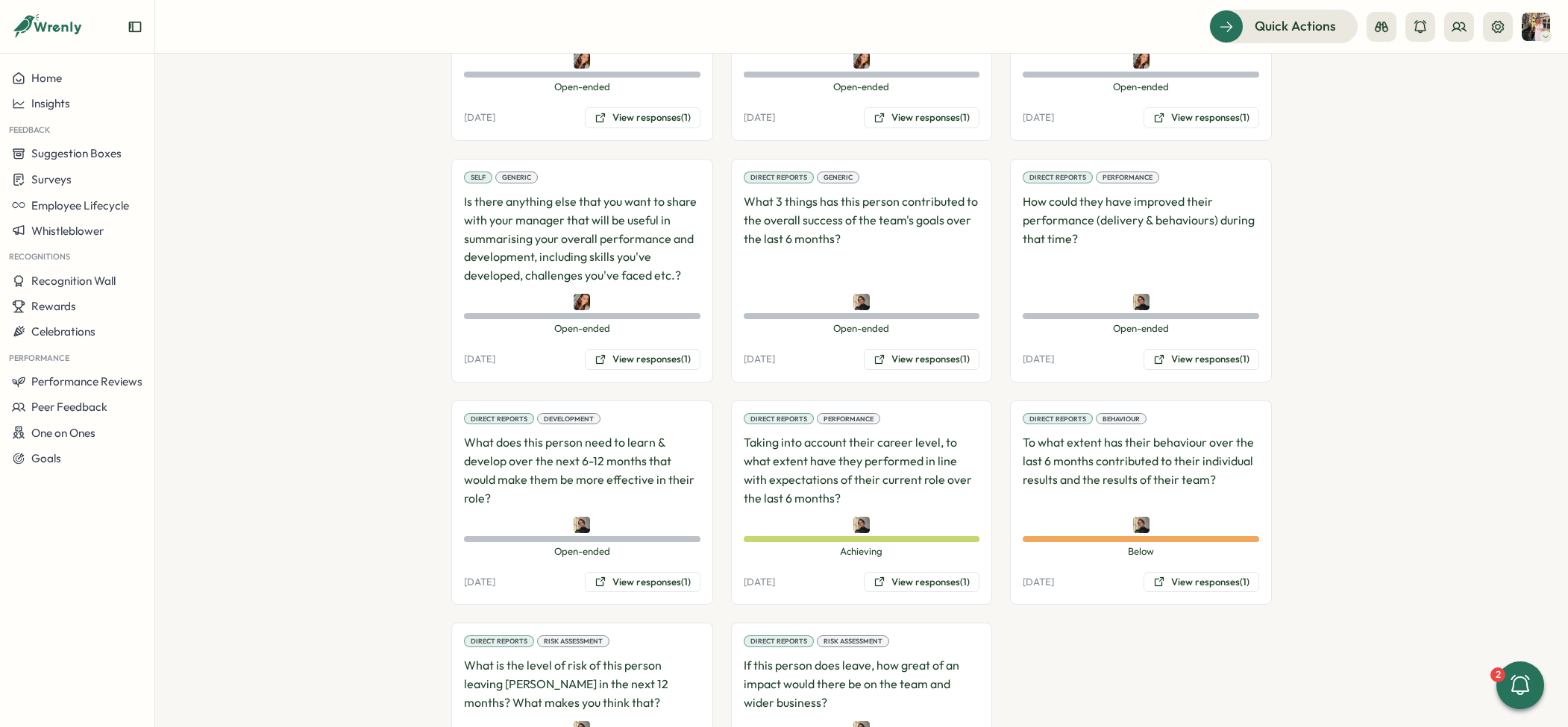
scroll to position [998, 0]
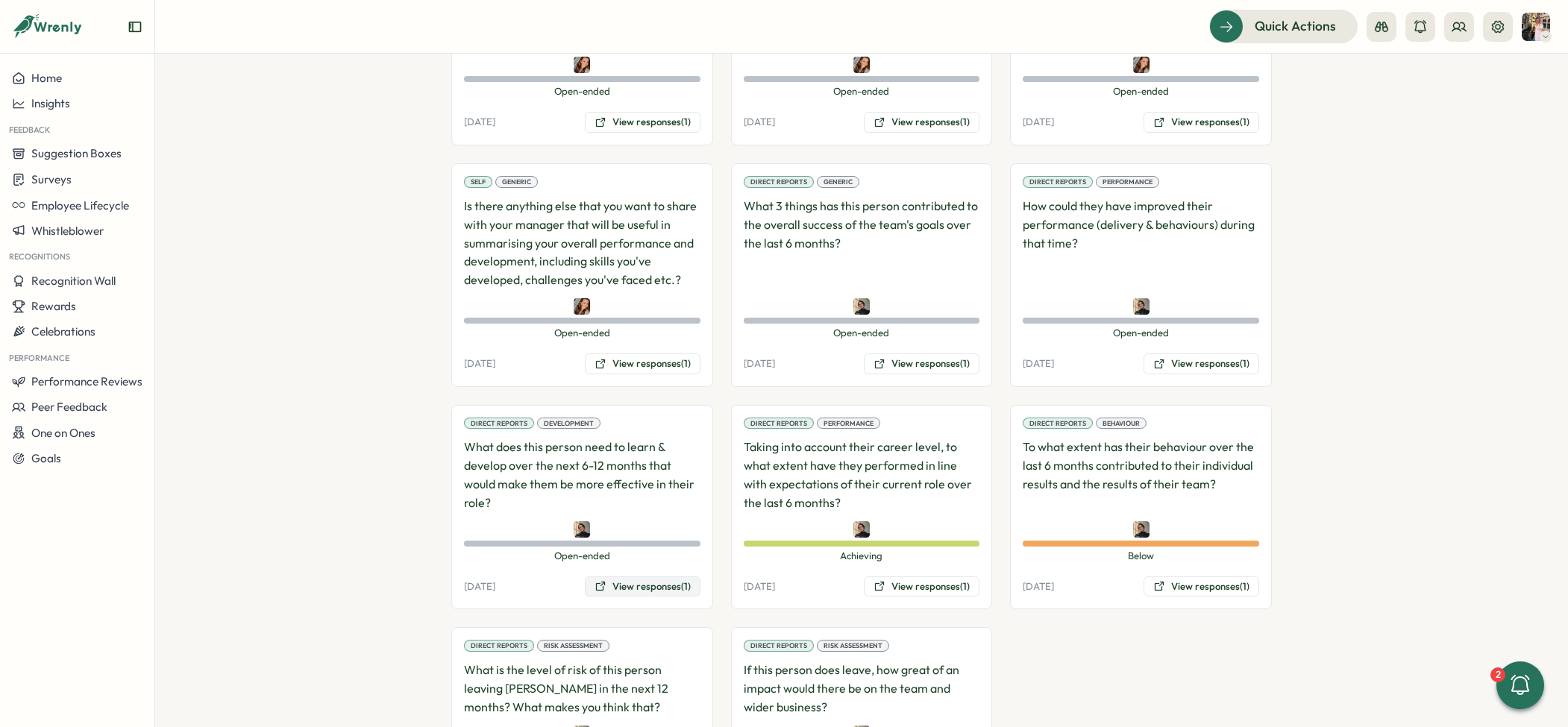
click at [674, 577] on button "View responses (1)" at bounding box center [642, 587] width 115 height 21
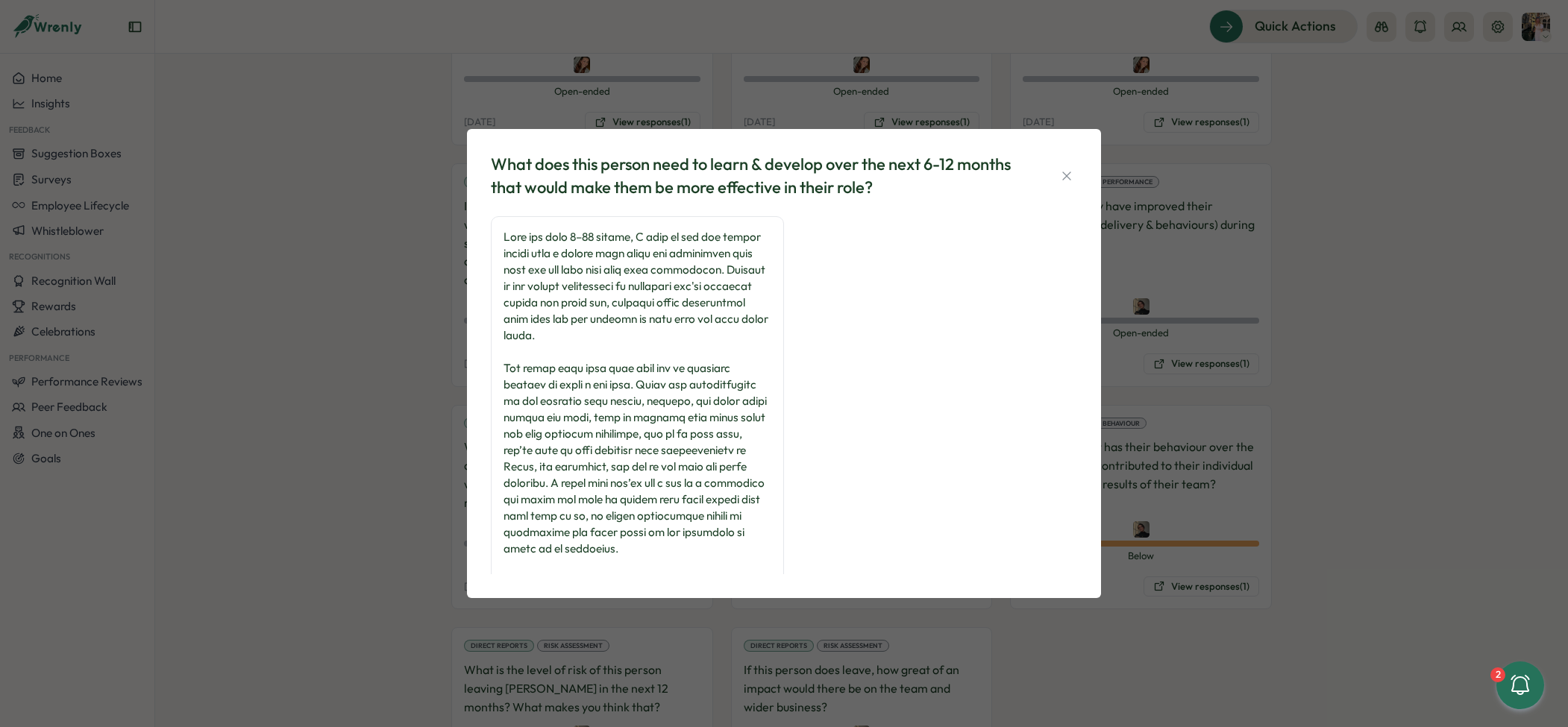
click at [1201, 381] on div "What does this person need to learn & develop over the next 6-12 months that wo…" at bounding box center [784, 364] width 1568 height 727
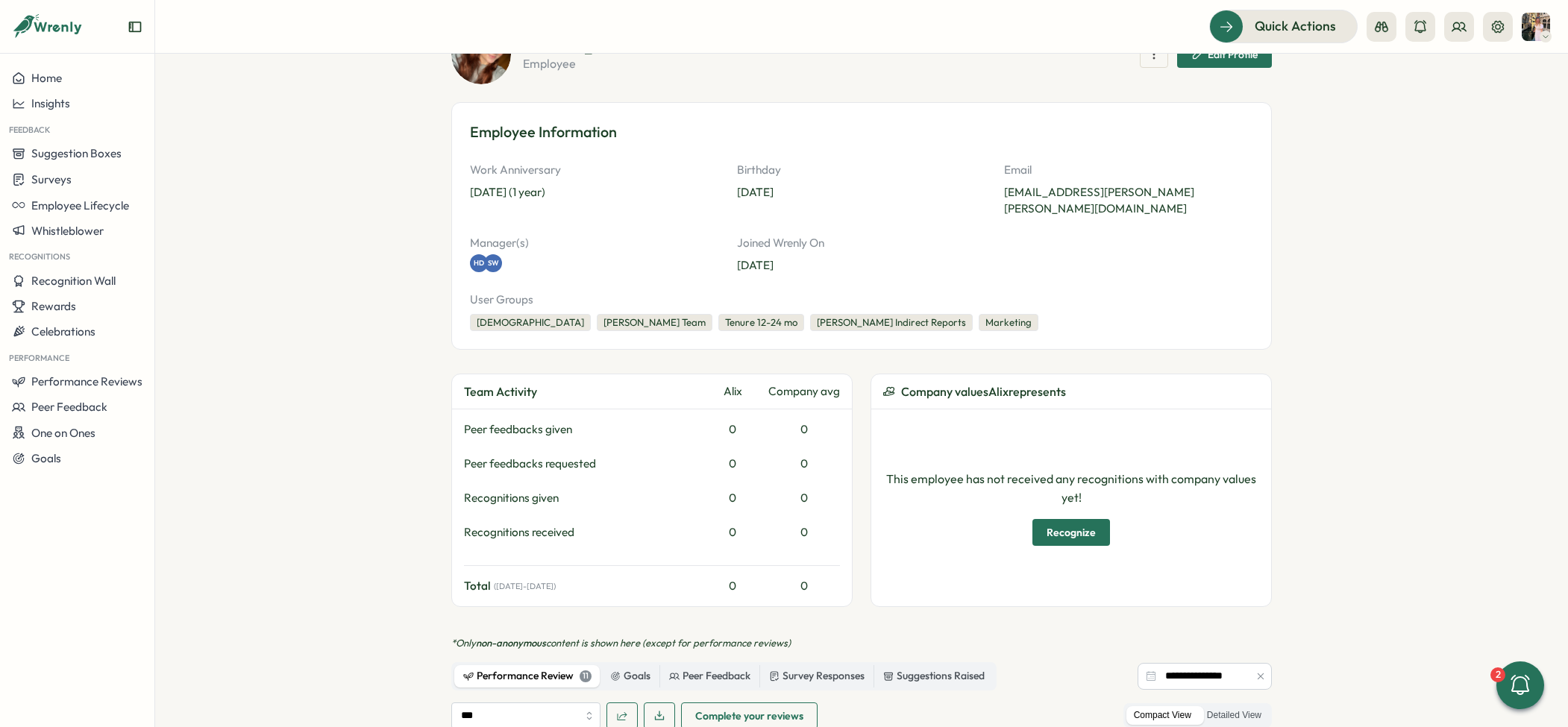
scroll to position [0, 0]
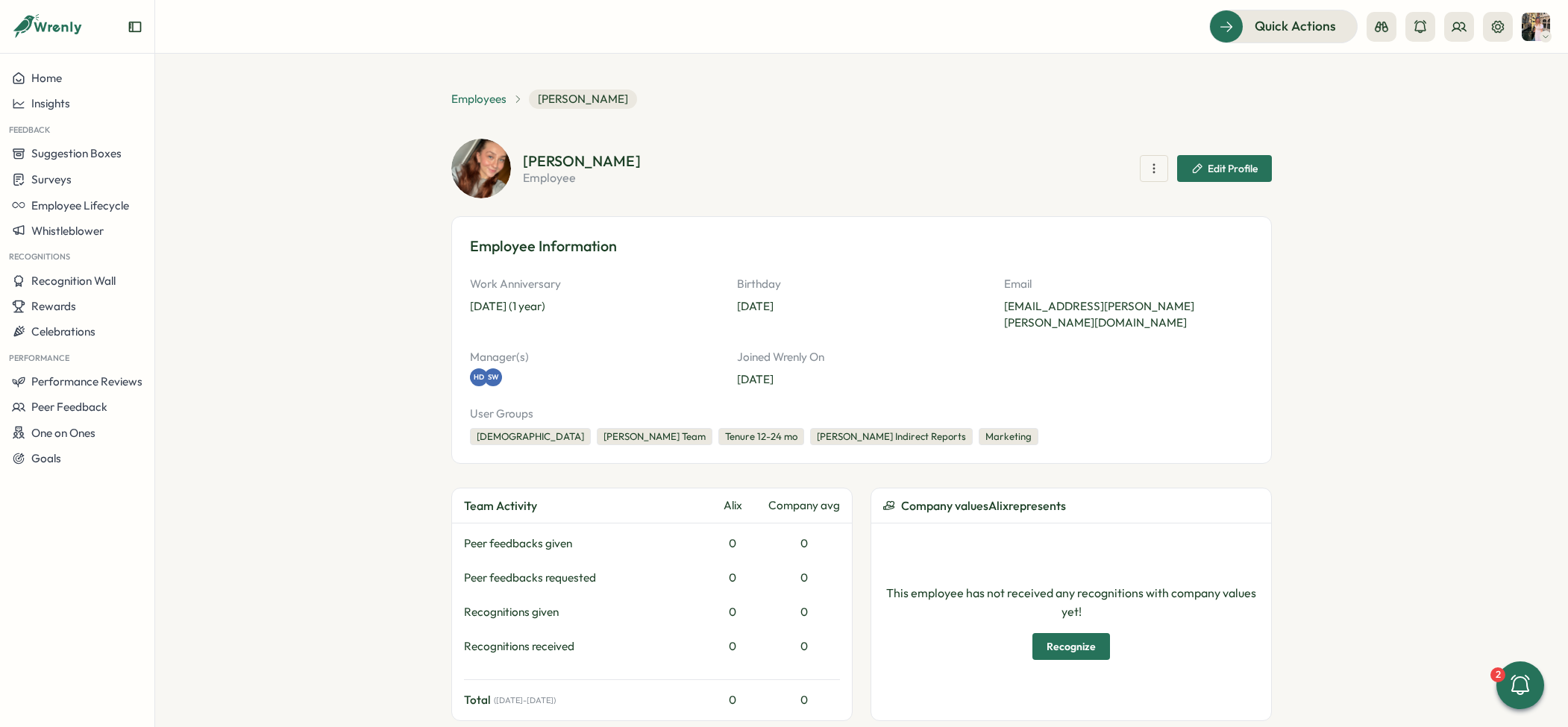
click at [469, 100] on span "Employees" at bounding box center [478, 100] width 55 height 17
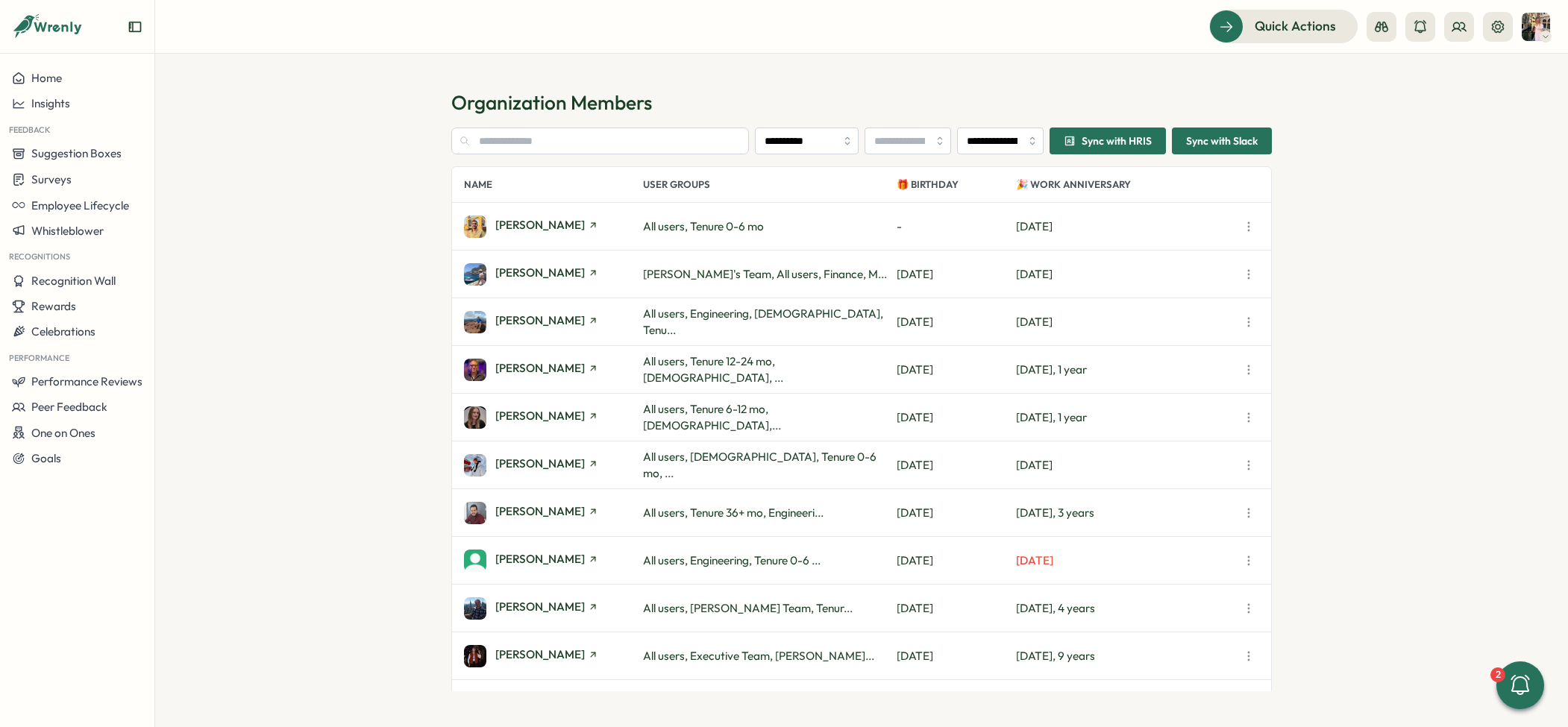
type input "**********"
